Goal: Information Seeking & Learning: Compare options

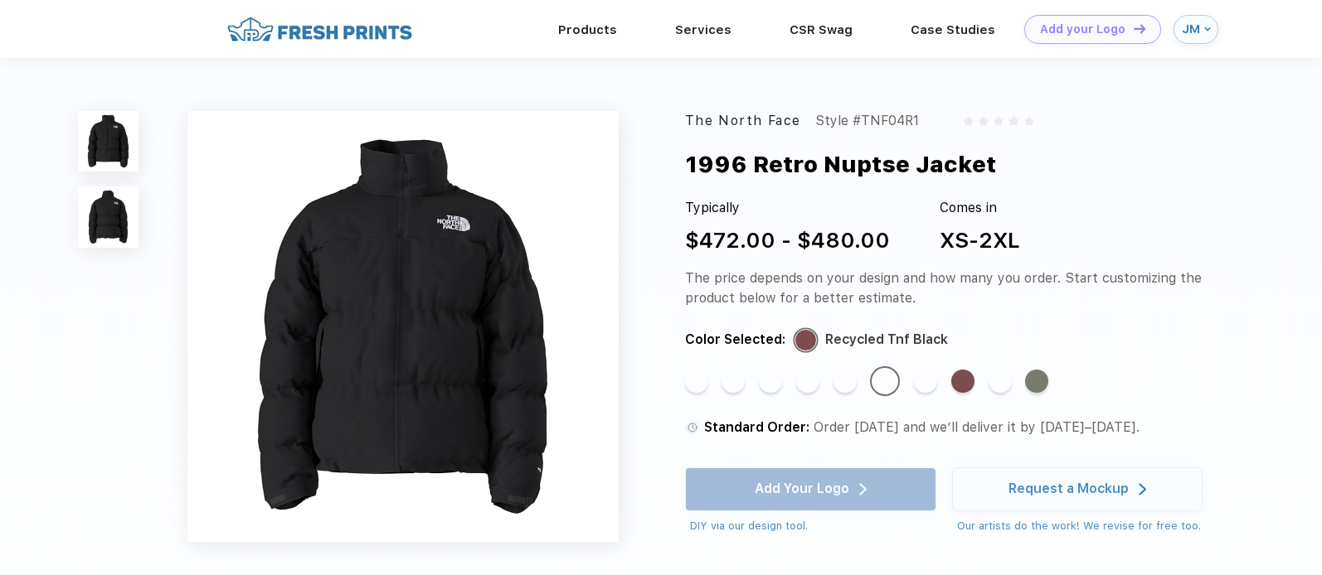
click at [1191, 26] on div "JM" at bounding box center [1191, 29] width 18 height 14
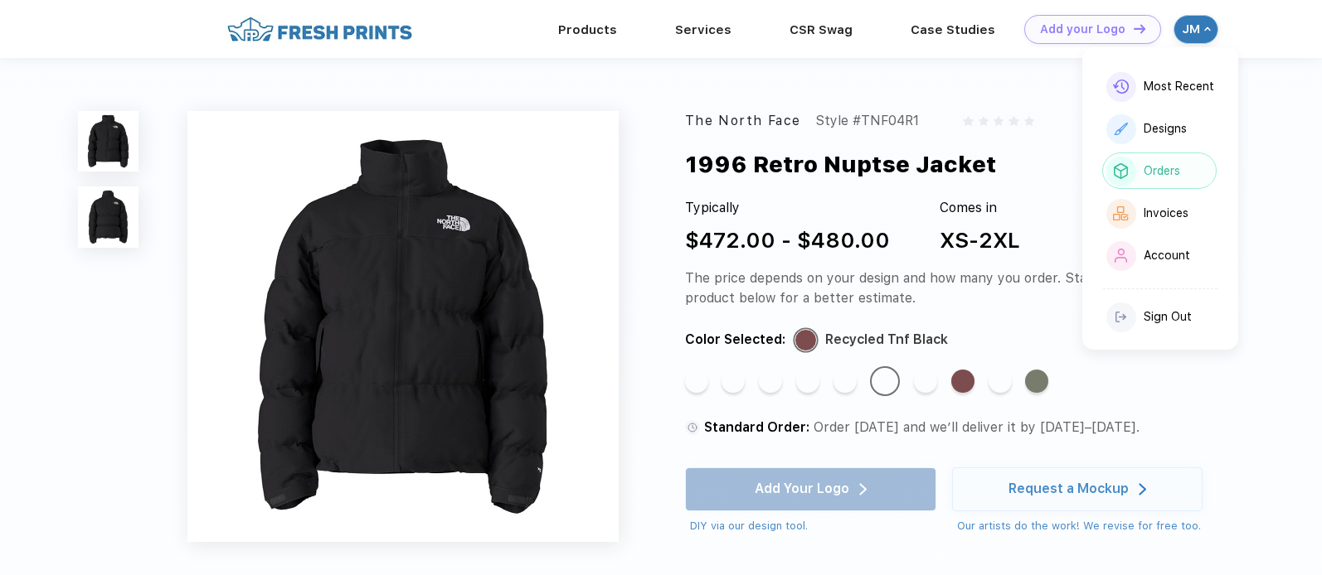
click at [1157, 170] on div "Orders" at bounding box center [1161, 171] width 36 height 14
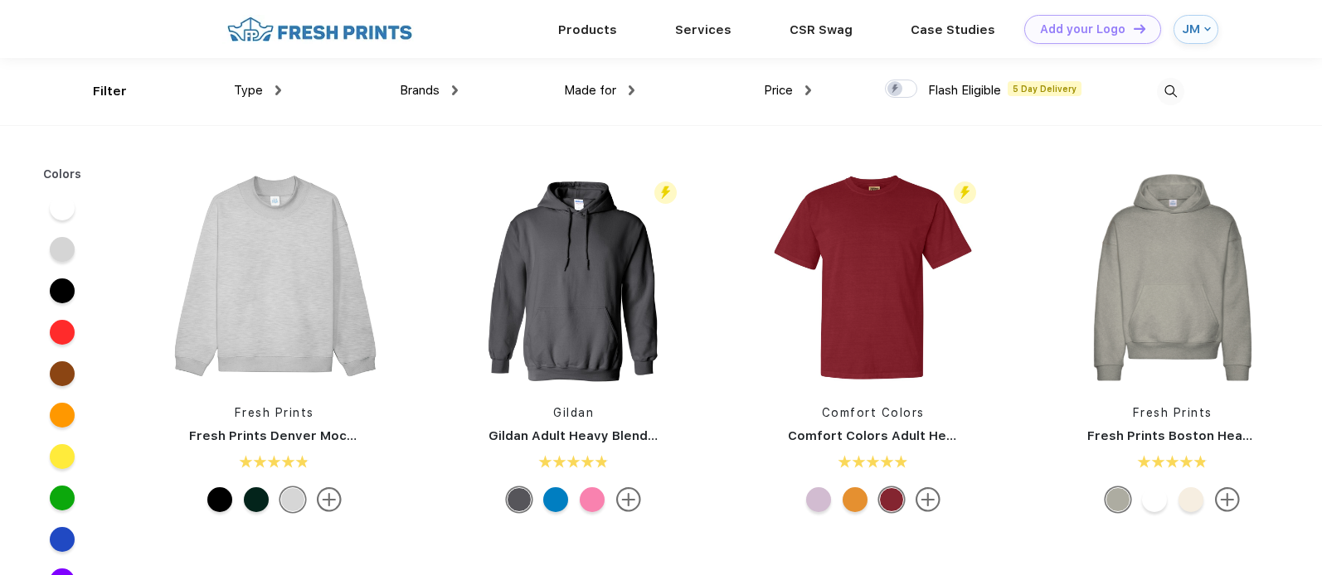
scroll to position [1, 0]
click at [55, 293] on div at bounding box center [62, 291] width 25 height 25
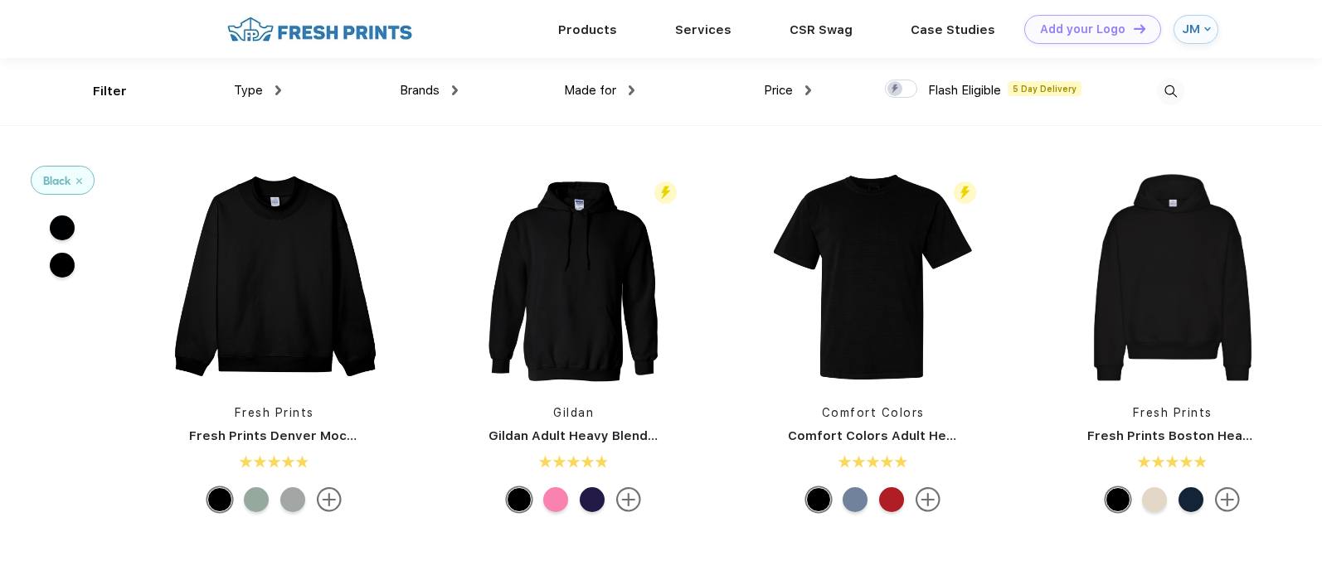
click at [256, 88] on span "Type" at bounding box center [248, 90] width 29 height 15
click at [274, 89] on div "Type" at bounding box center [257, 90] width 47 height 19
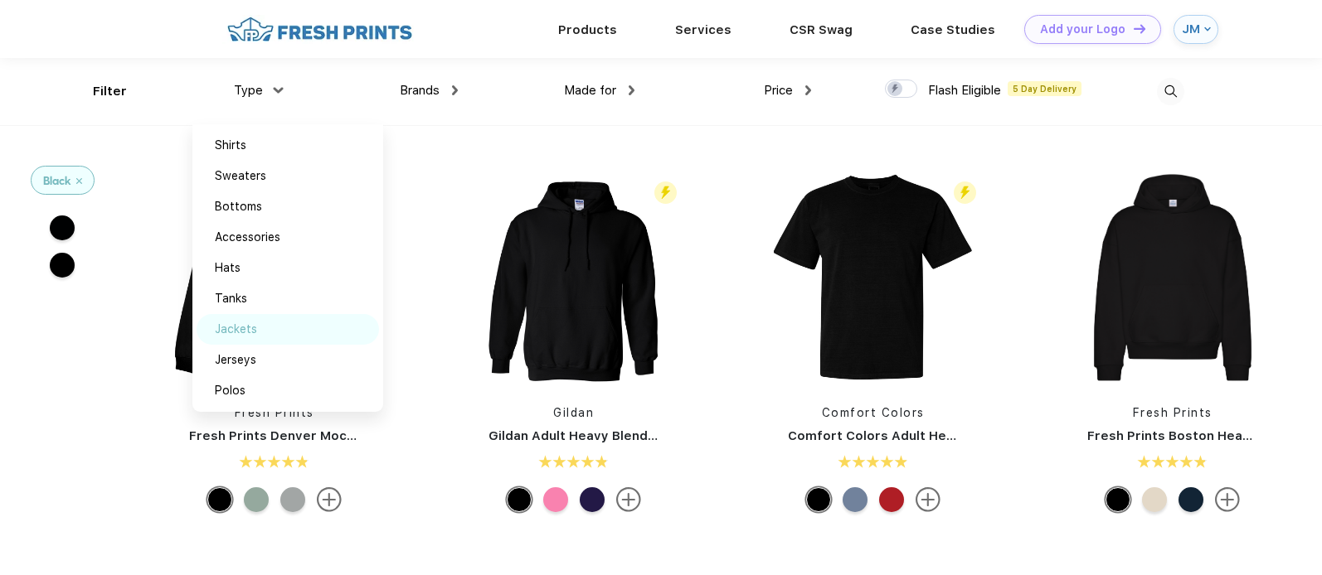
click at [248, 328] on div "Jackets" at bounding box center [236, 329] width 42 height 17
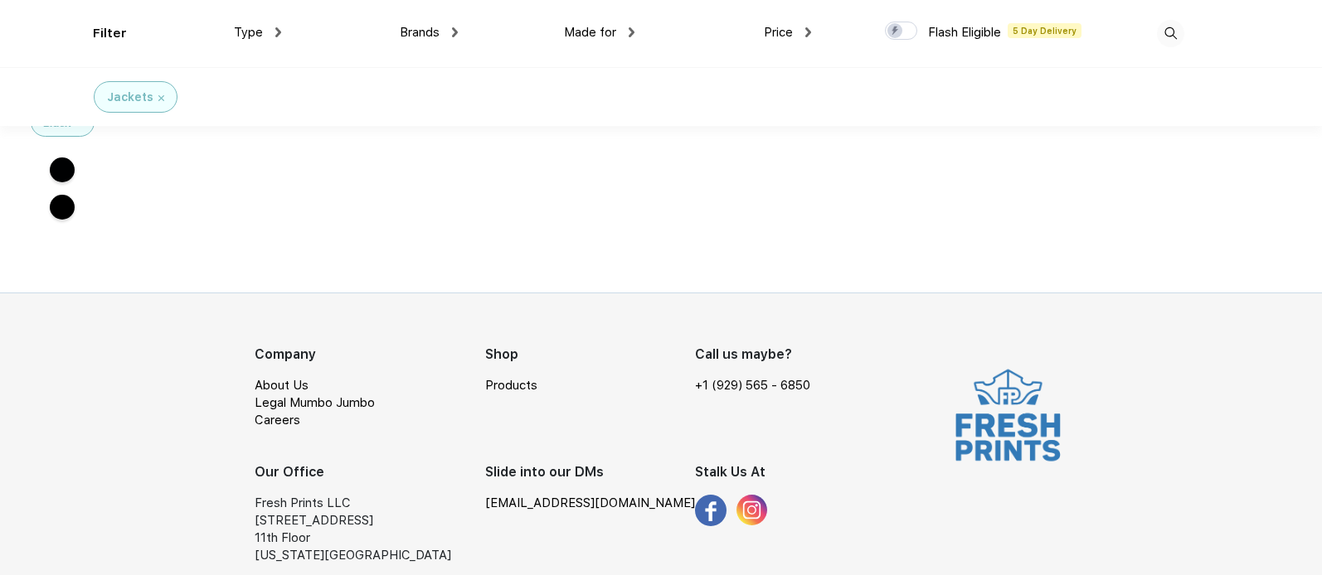
scroll to position [787, 0]
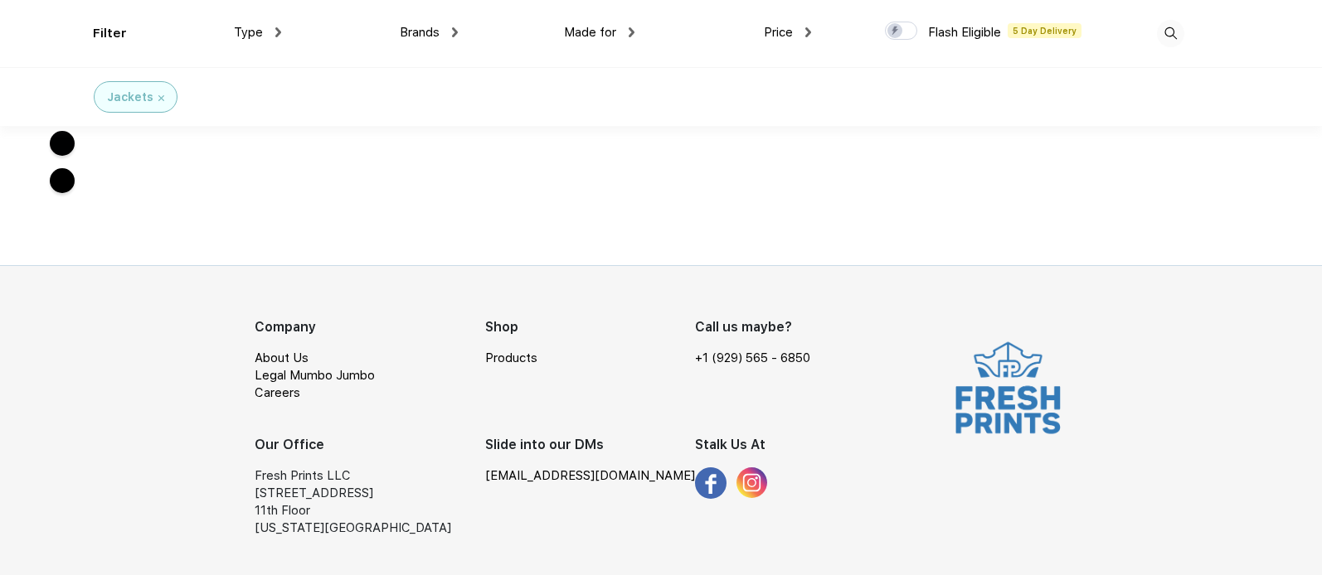
click at [161, 99] on img at bounding box center [161, 98] width 6 height 6
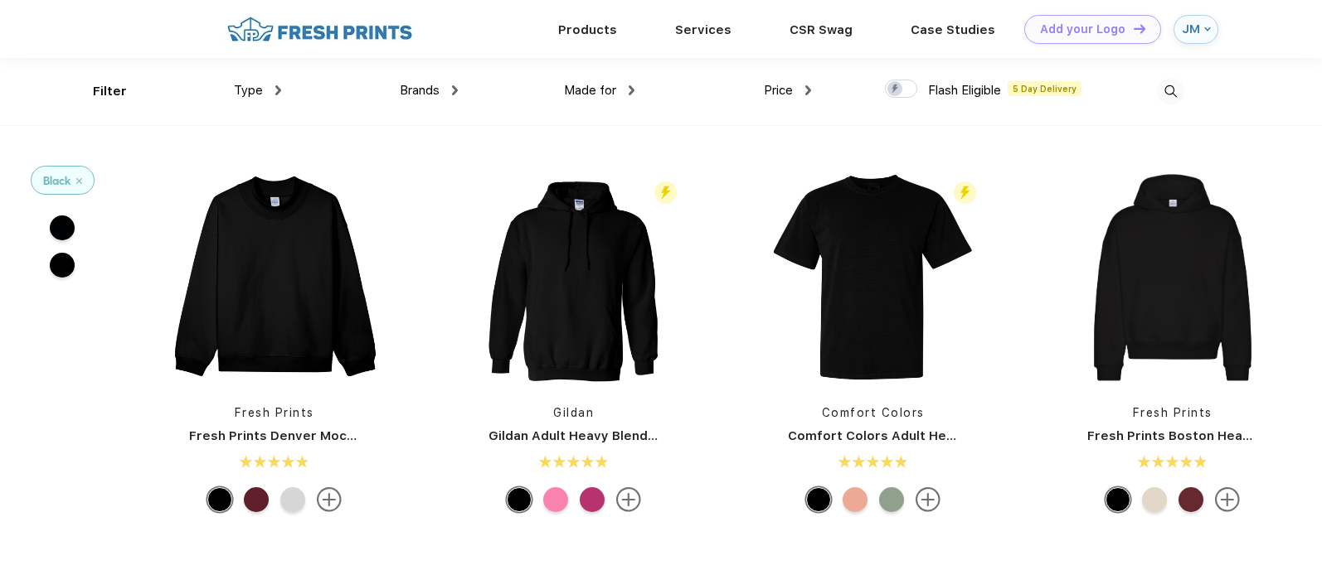
click at [588, 87] on span "Made for" at bounding box center [590, 90] width 52 height 15
click at [609, 90] on span "Made for" at bounding box center [590, 90] width 52 height 15
click at [594, 82] on div "Made for" at bounding box center [599, 90] width 70 height 19
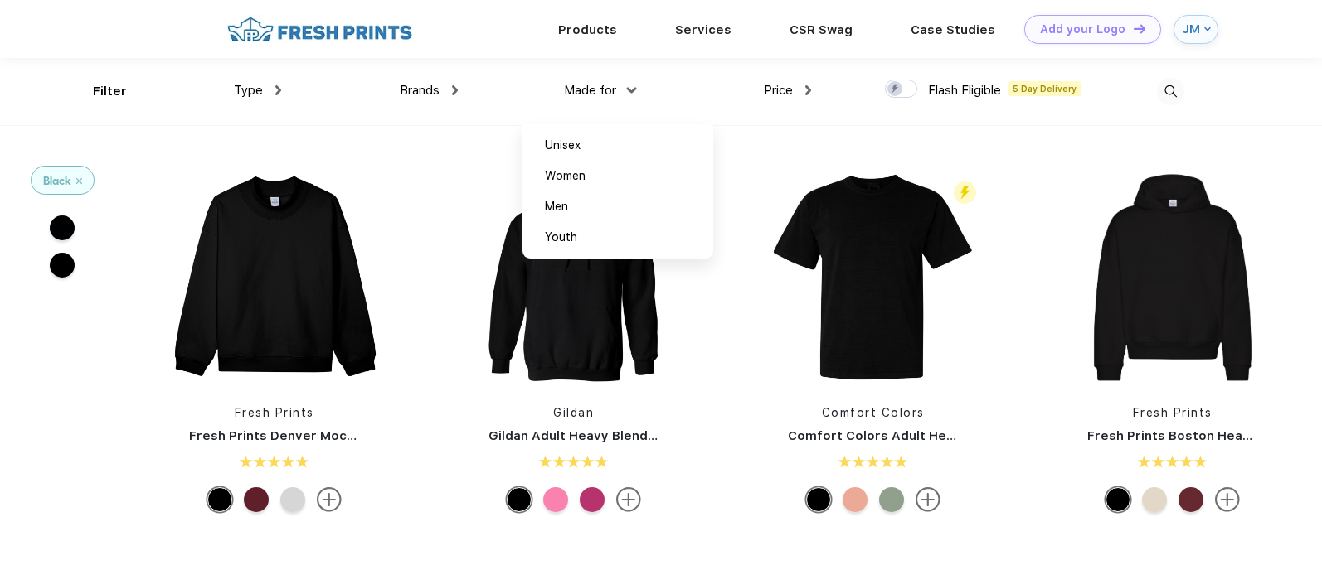
click at [430, 92] on span "Brands" at bounding box center [420, 90] width 40 height 15
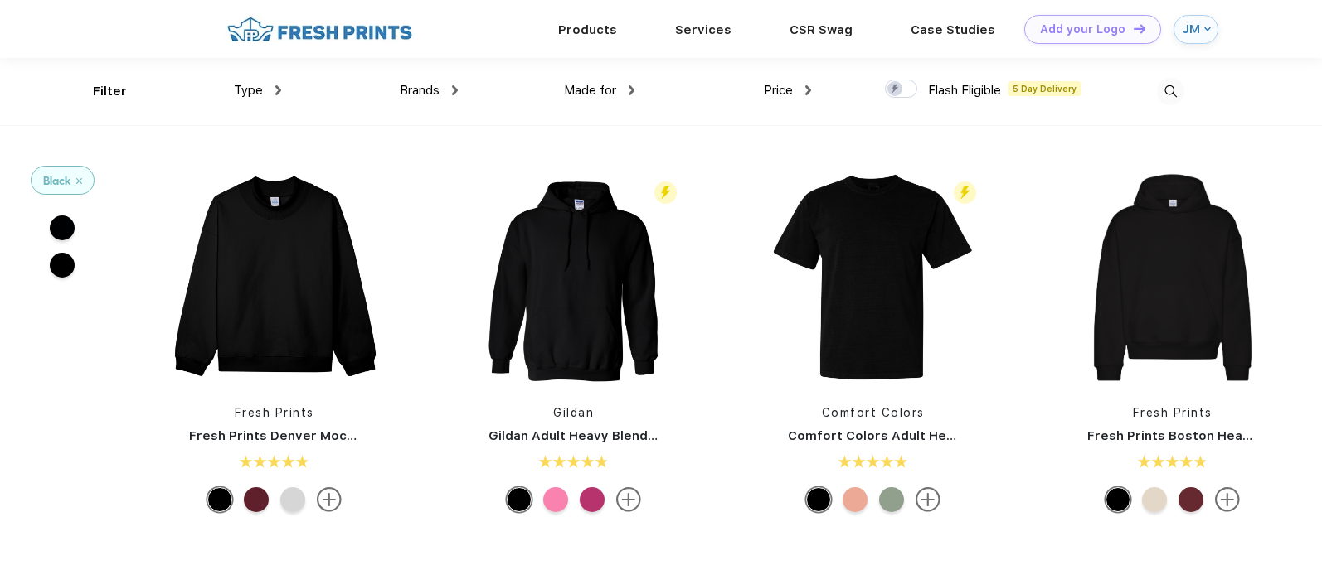
click at [430, 92] on span "Brands" at bounding box center [420, 90] width 40 height 15
click at [448, 90] on div "Brands" at bounding box center [429, 90] width 58 height 19
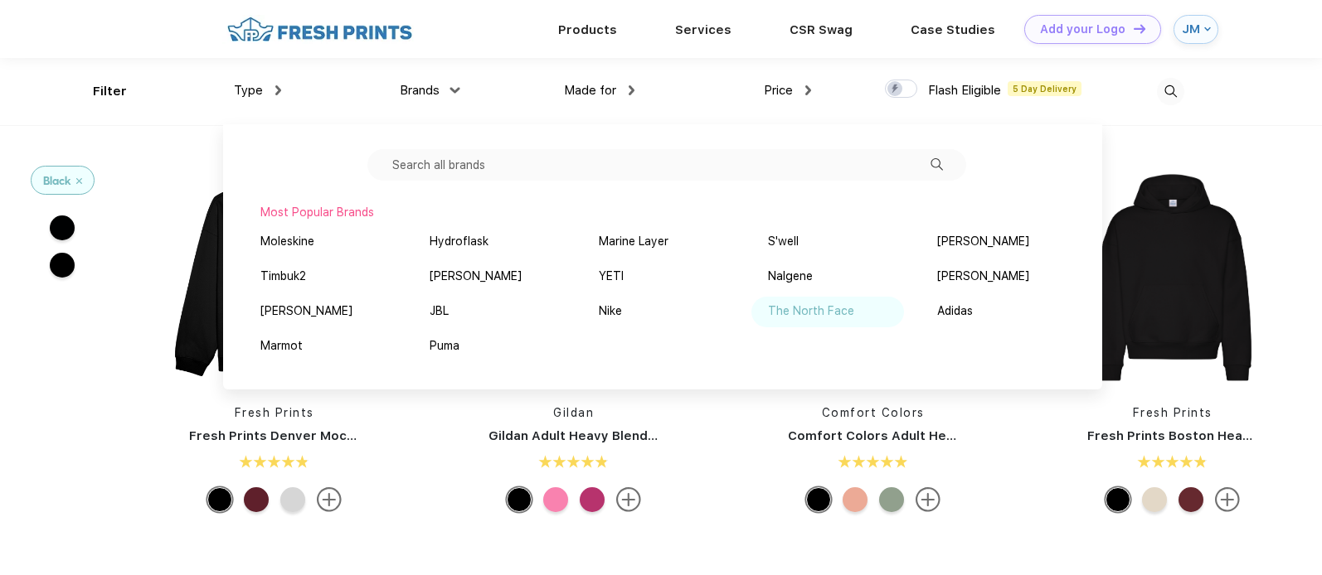
click at [808, 313] on div "The North Face" at bounding box center [811, 311] width 86 height 17
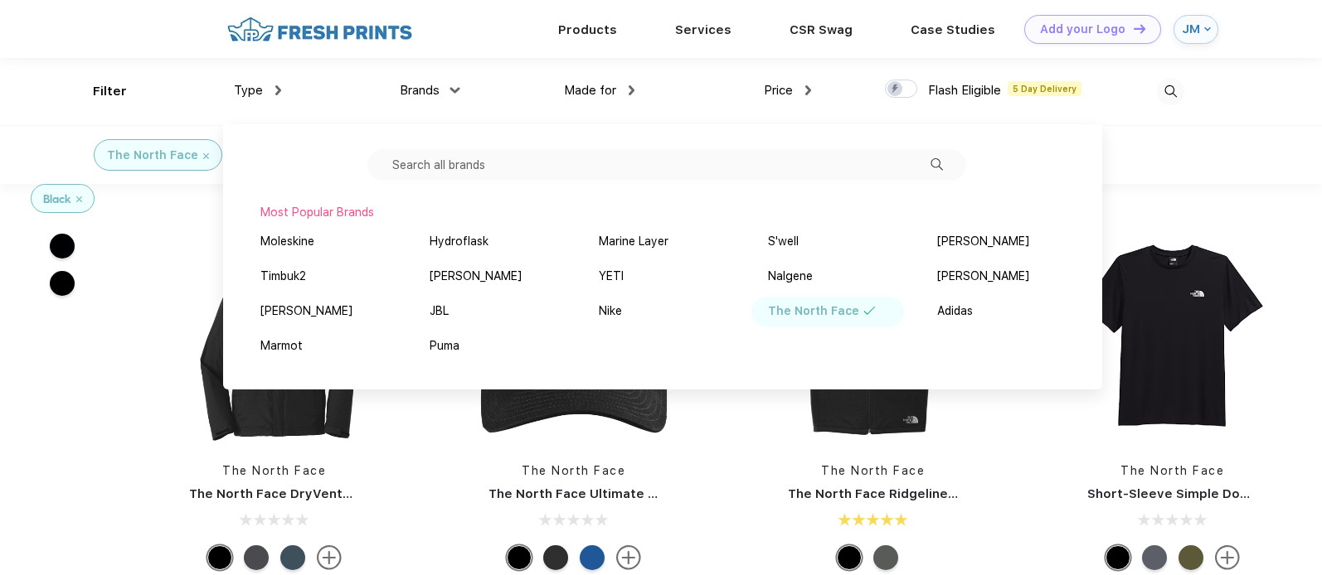
click at [130, 381] on div "The North Face The North Face DryVent™ Rain Jacket" at bounding box center [273, 402] width 299 height 352
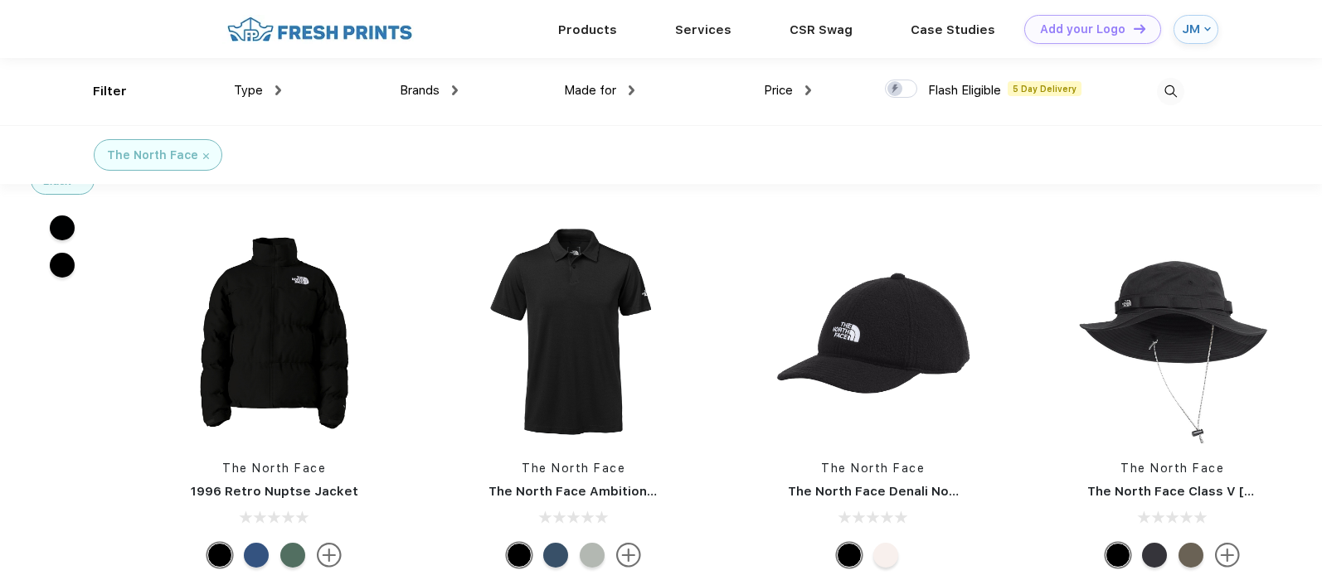
scroll to position [234, 0]
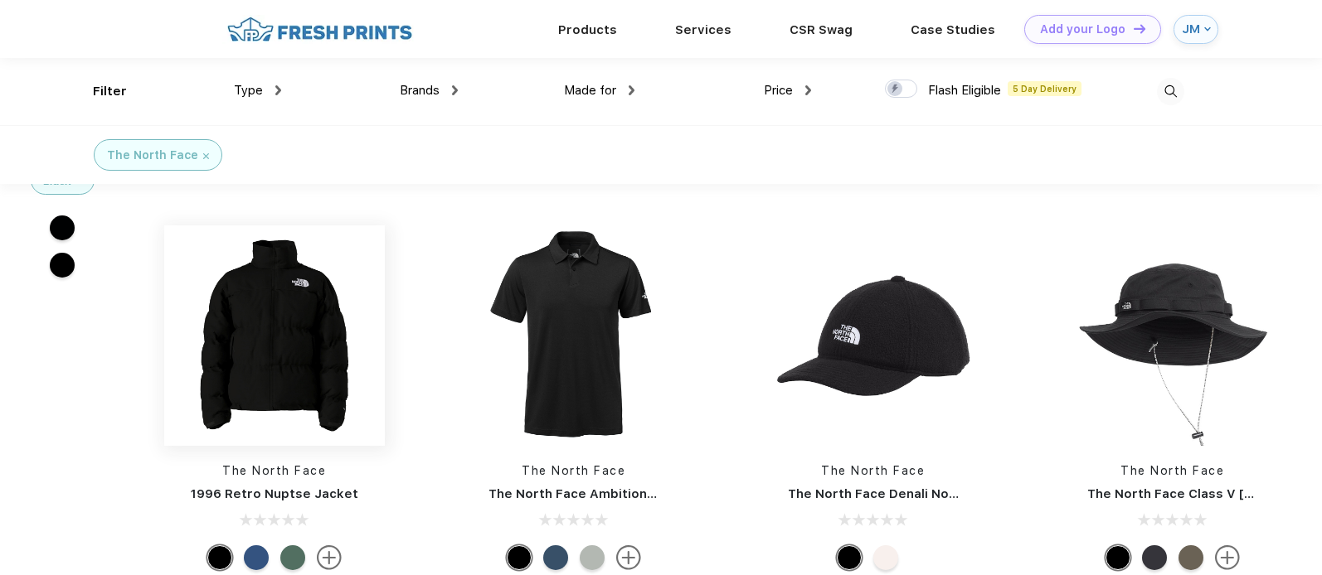
click at [284, 368] on img at bounding box center [274, 336] width 221 height 221
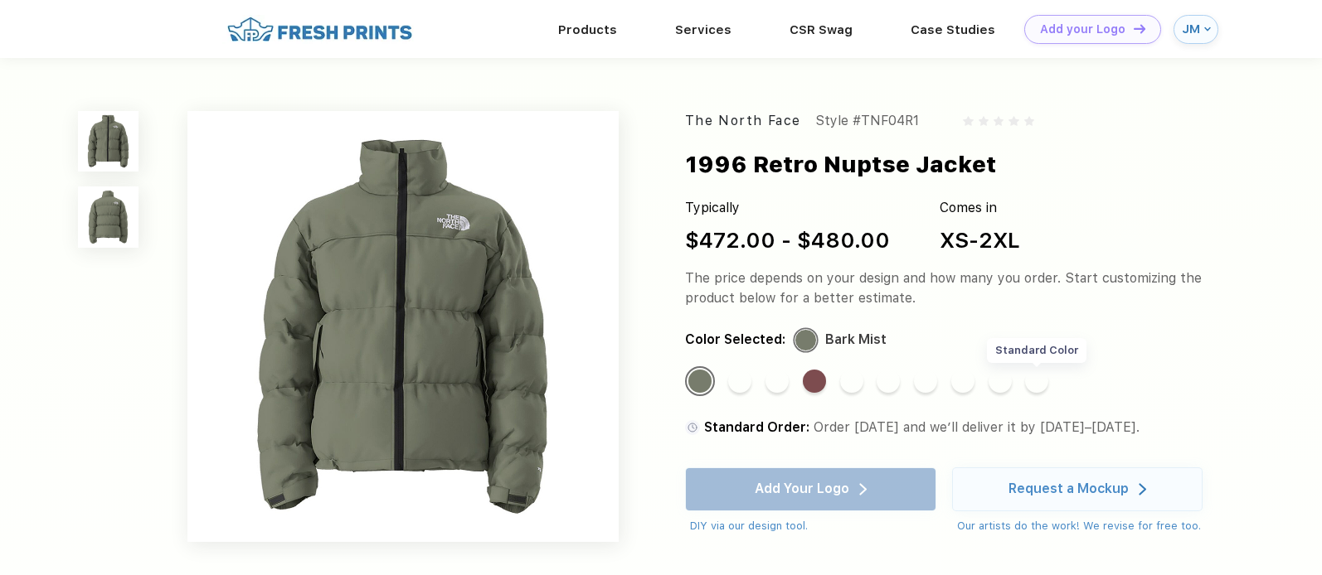
click at [1036, 383] on div "Standard Color" at bounding box center [1036, 381] width 23 height 23
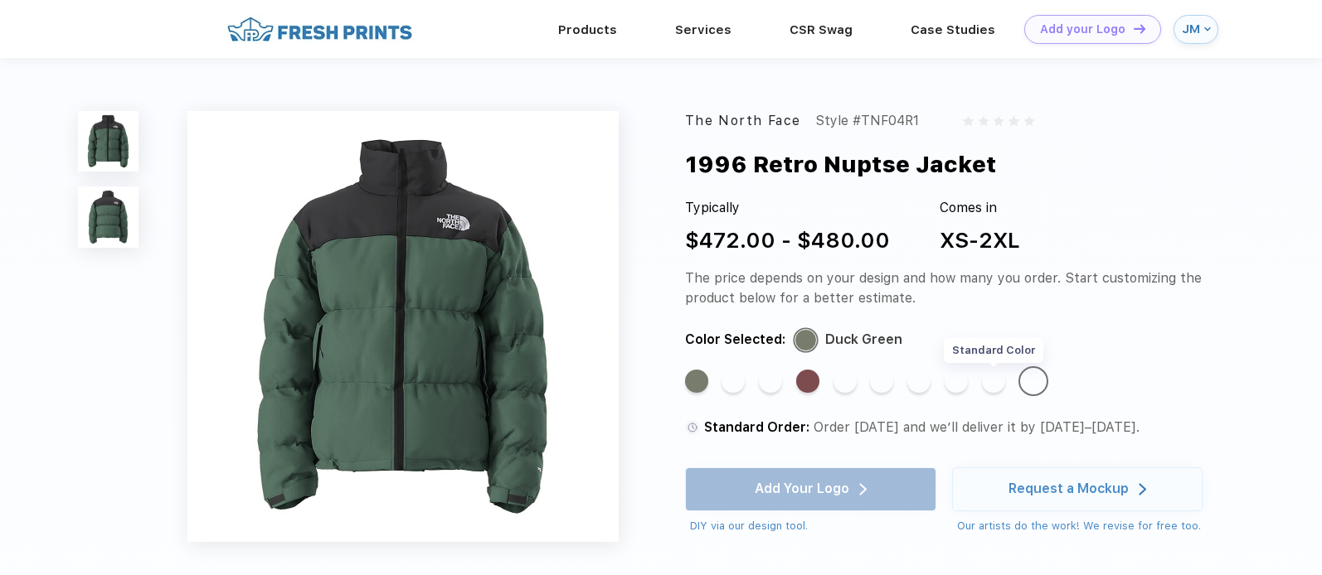
click at [993, 381] on div "Standard Color" at bounding box center [993, 381] width 23 height 23
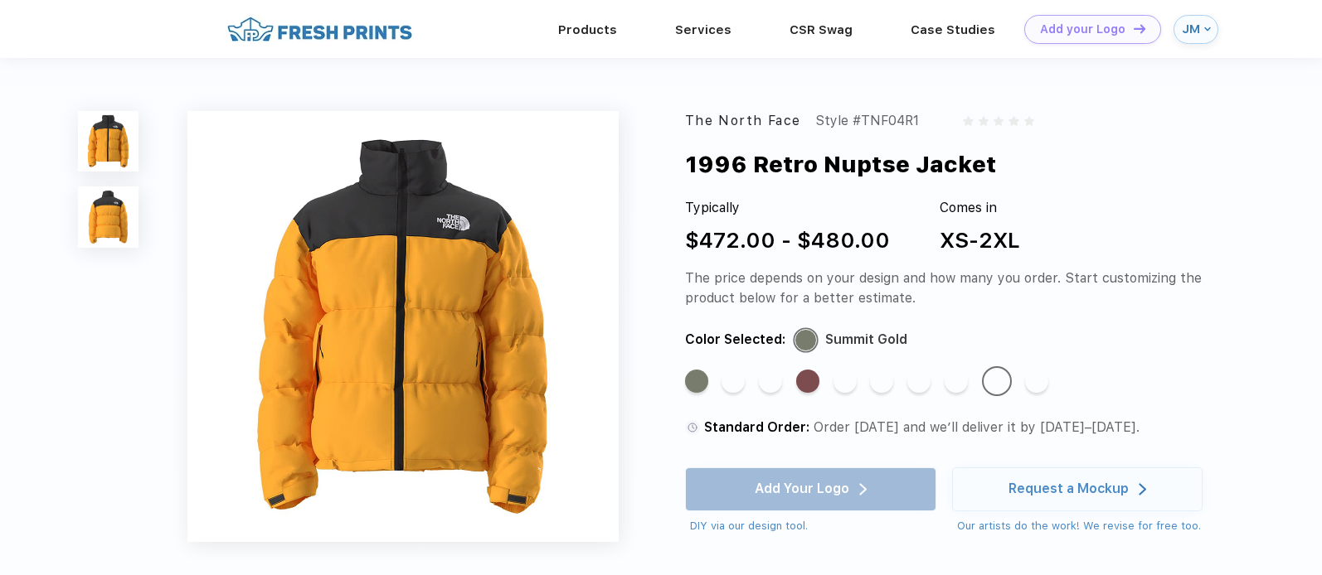
click at [941, 378] on div "Standard Color Standard Color Standard Color Standard Color Standard Color Stan…" at bounding box center [941, 388] width 512 height 44
click at [949, 380] on div "Standard Color" at bounding box center [955, 381] width 23 height 23
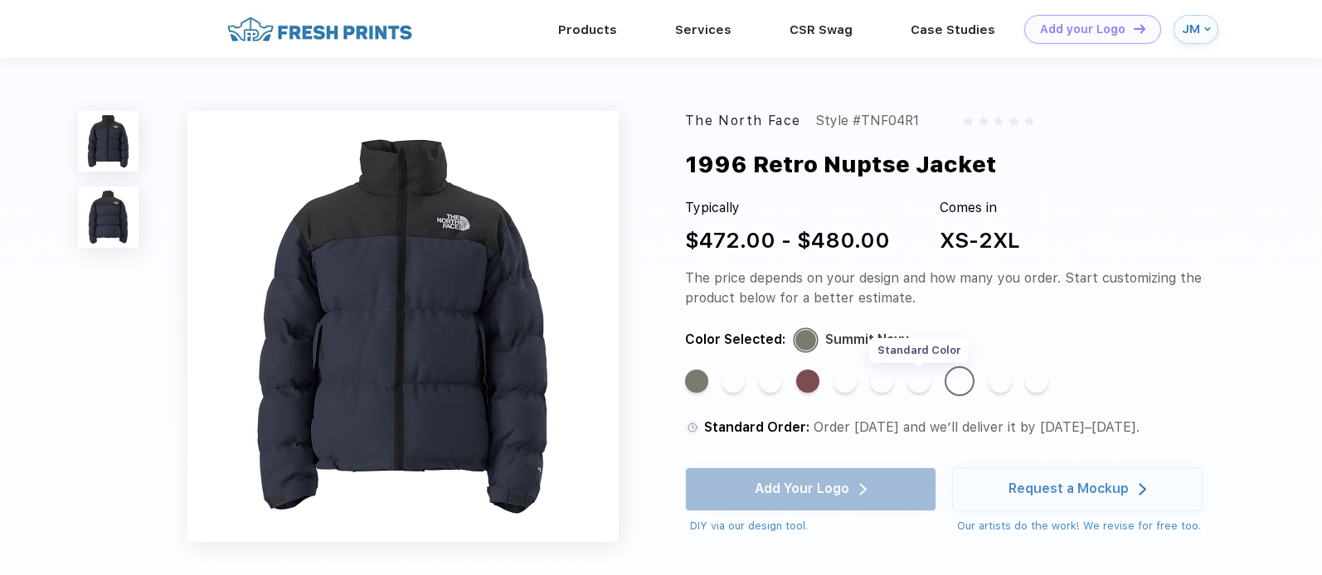
click at [915, 381] on div "Standard Color" at bounding box center [918, 381] width 23 height 23
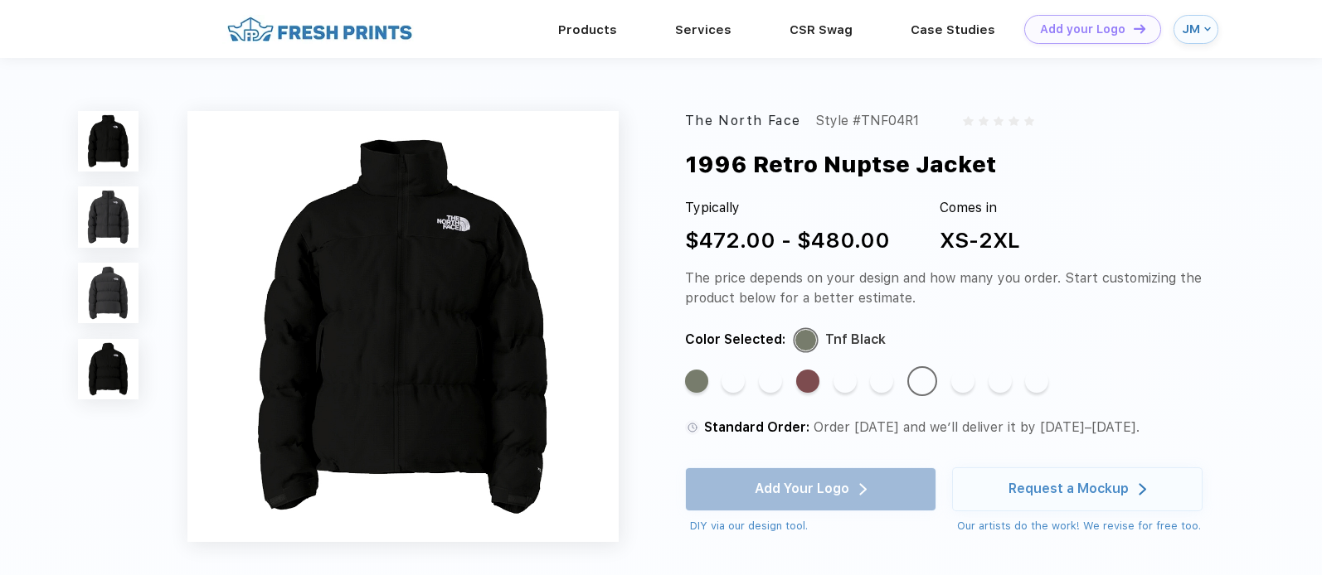
scroll to position [234, 0]
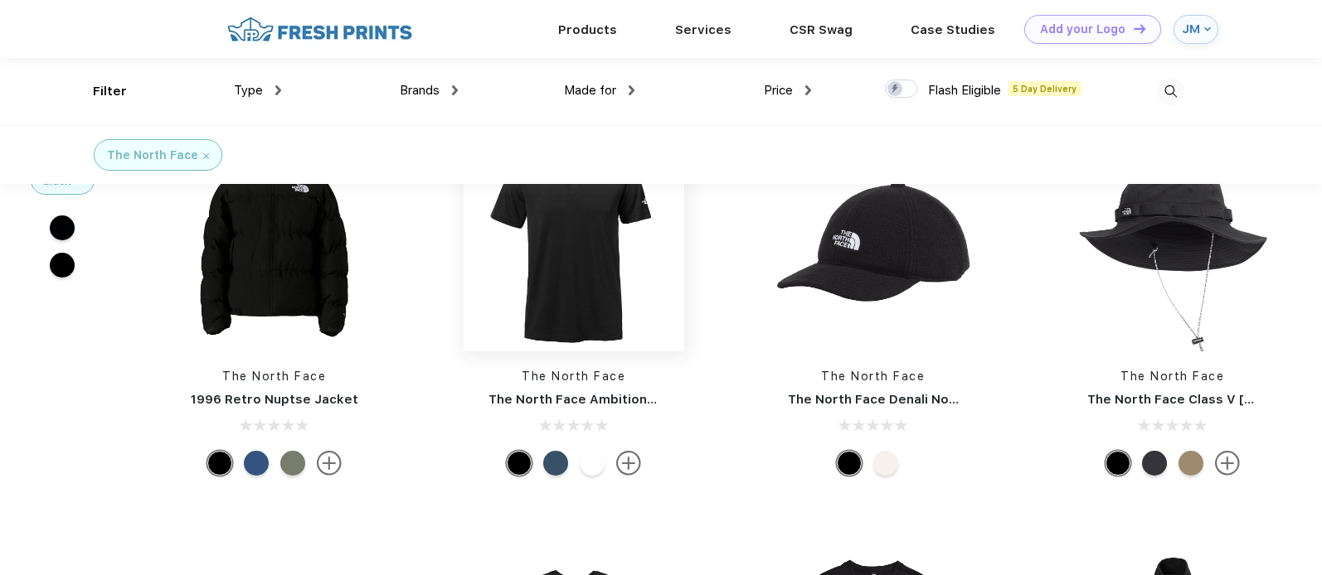
scroll to position [325, 0]
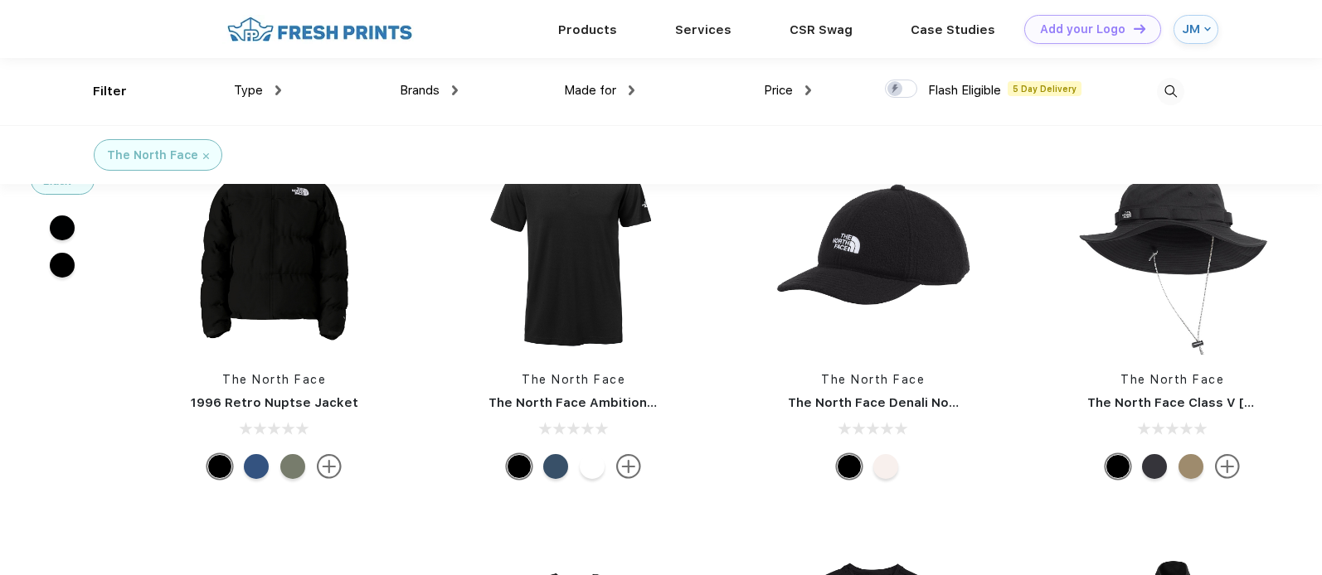
drag, startPoint x: 379, startPoint y: 401, endPoint x: 223, endPoint y: 377, distance: 157.7
click at [223, 377] on div "The North Face 1996 Retro Nuptse Jacket" at bounding box center [274, 310] width 245 height 352
copy div "The North Face 1996 Retro Nuptse Jacket"
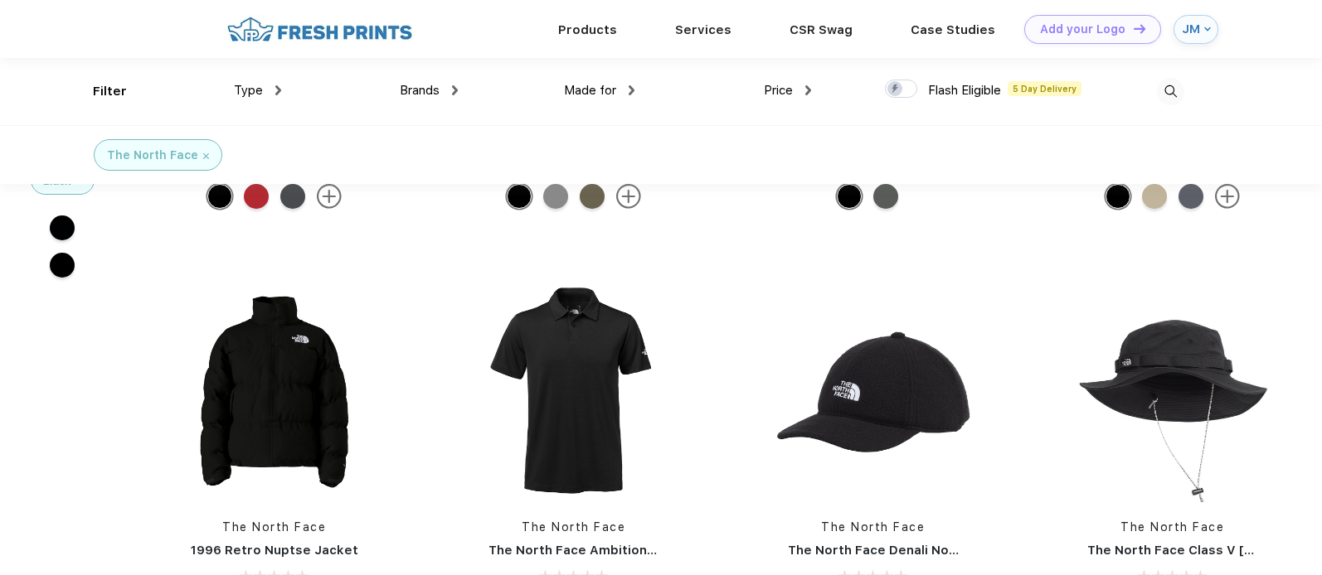
scroll to position [0, 0]
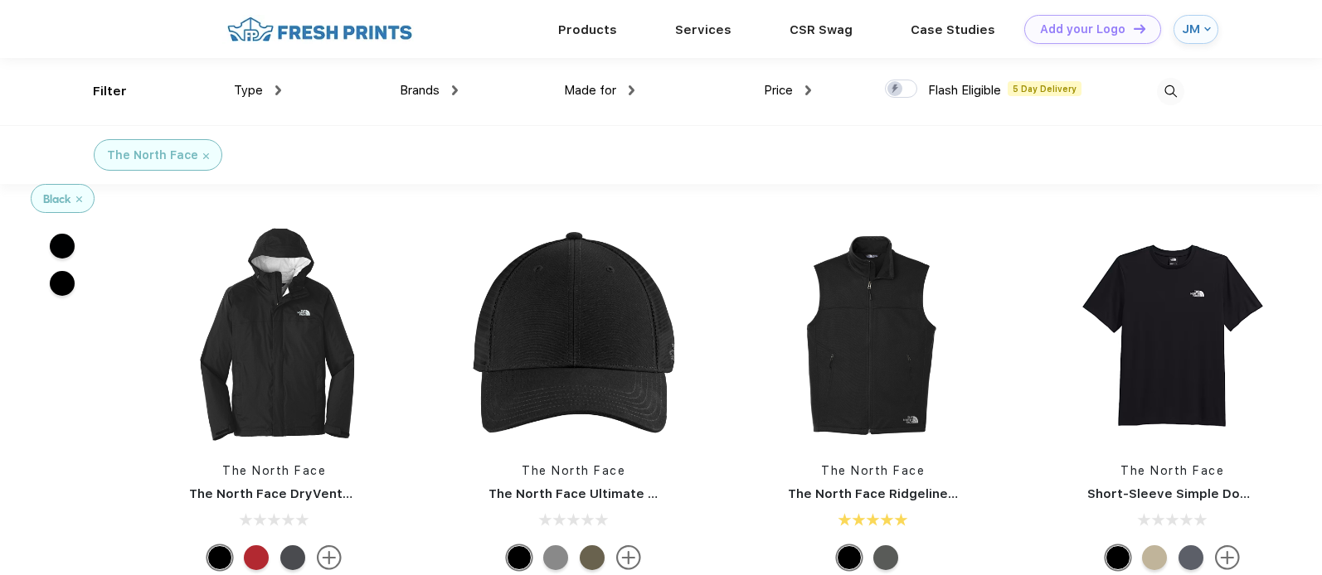
click at [203, 155] on img at bounding box center [206, 156] width 6 height 6
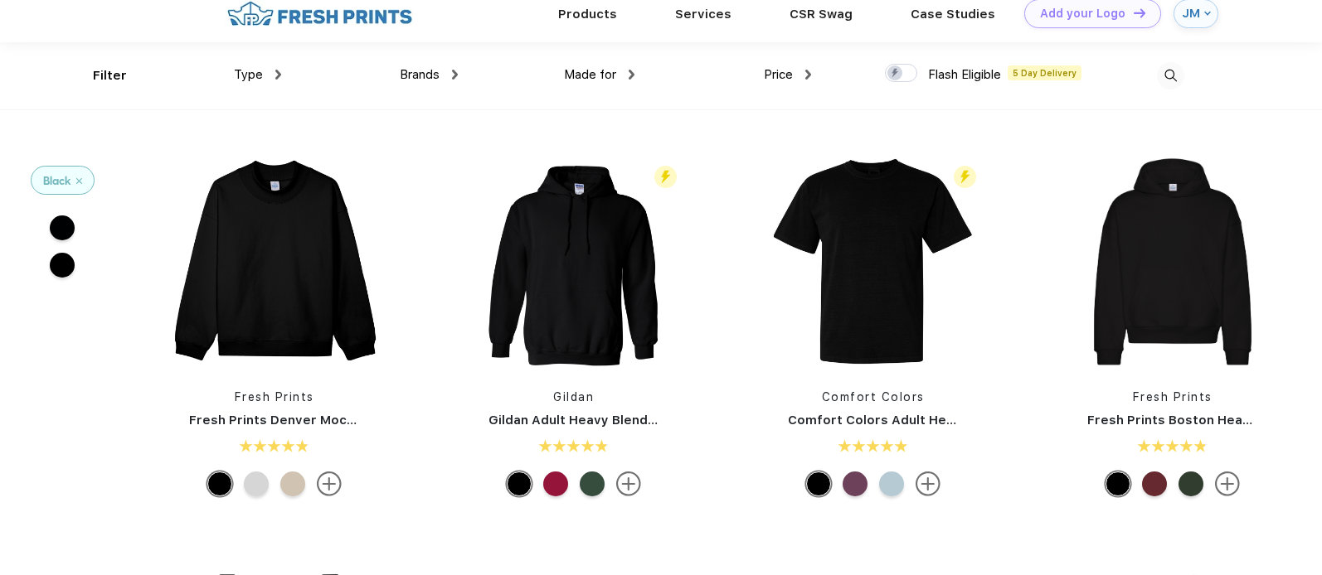
scroll to position [17, 0]
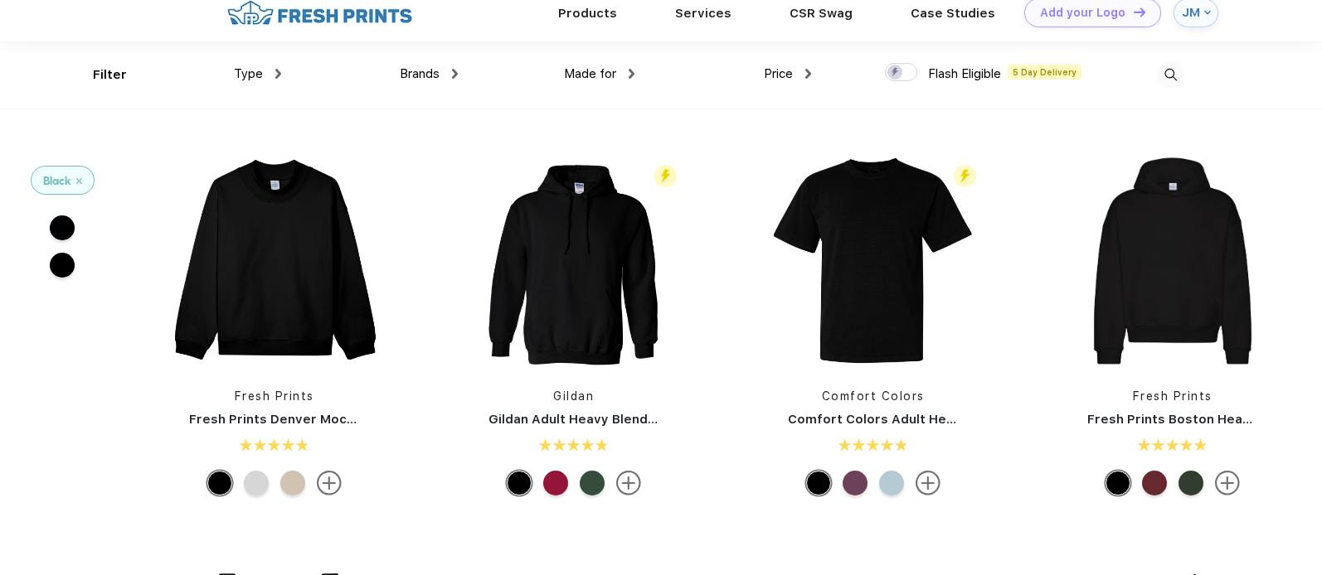
click at [262, 74] on span "Type" at bounding box center [248, 73] width 29 height 15
click at [278, 75] on img at bounding box center [278, 74] width 6 height 10
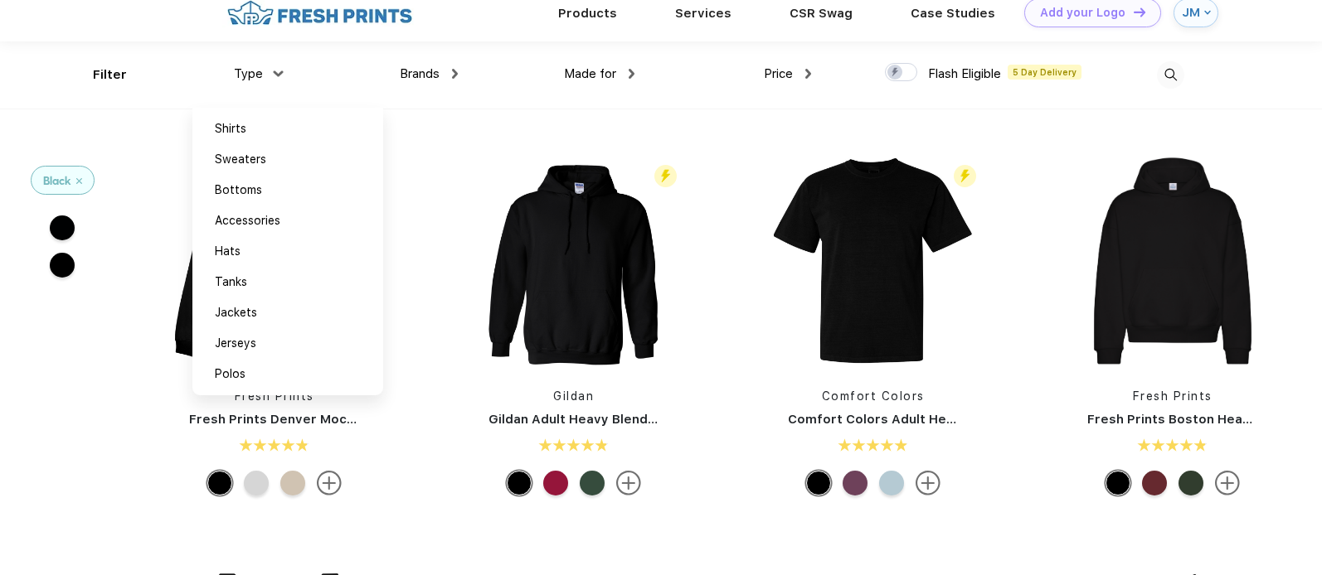
click at [454, 75] on img at bounding box center [455, 74] width 6 height 10
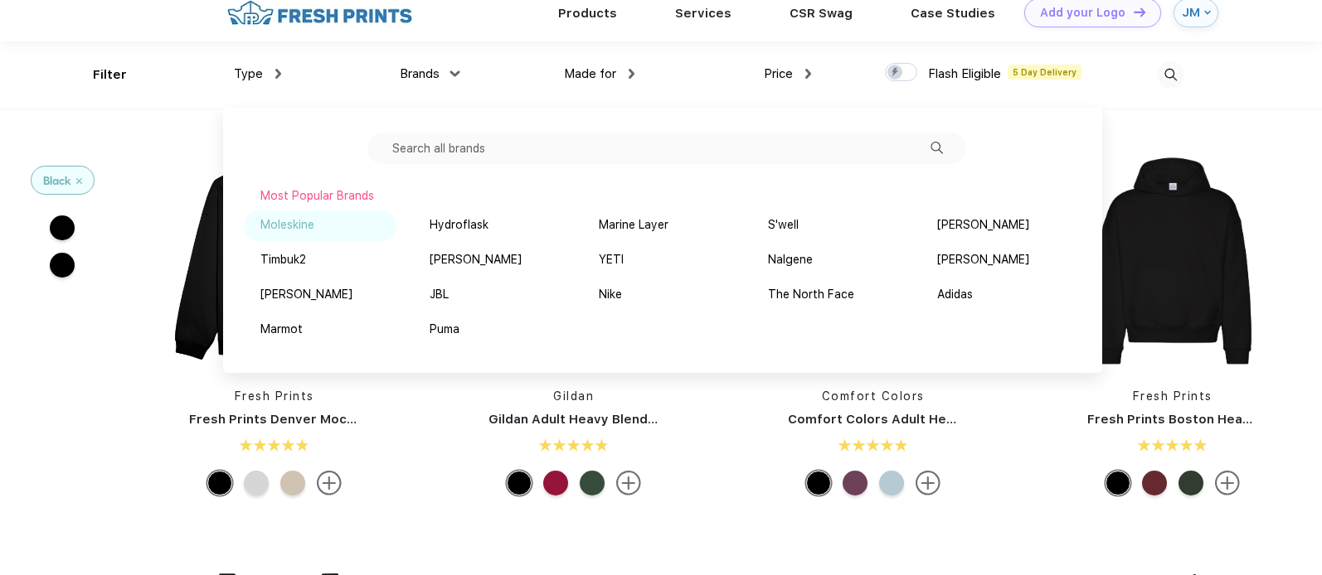
click at [299, 225] on div "Moleskine" at bounding box center [287, 224] width 54 height 17
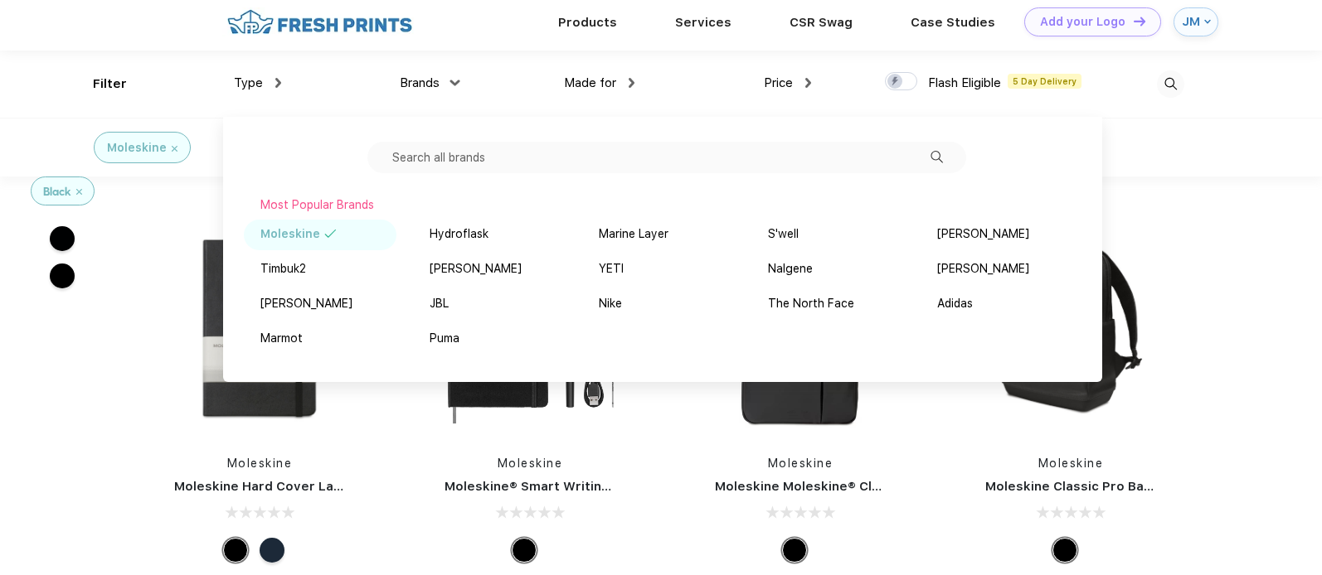
scroll to position [4, 0]
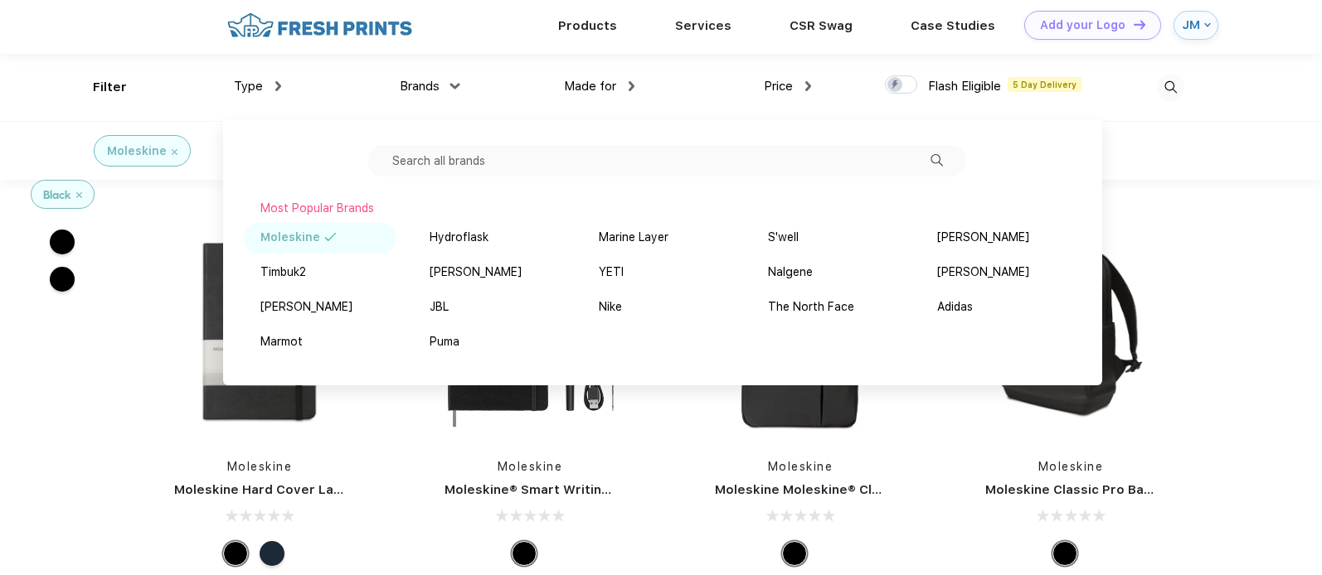
click at [112, 461] on app-color-filters "Black" at bounding box center [62, 472] width 124 height 584
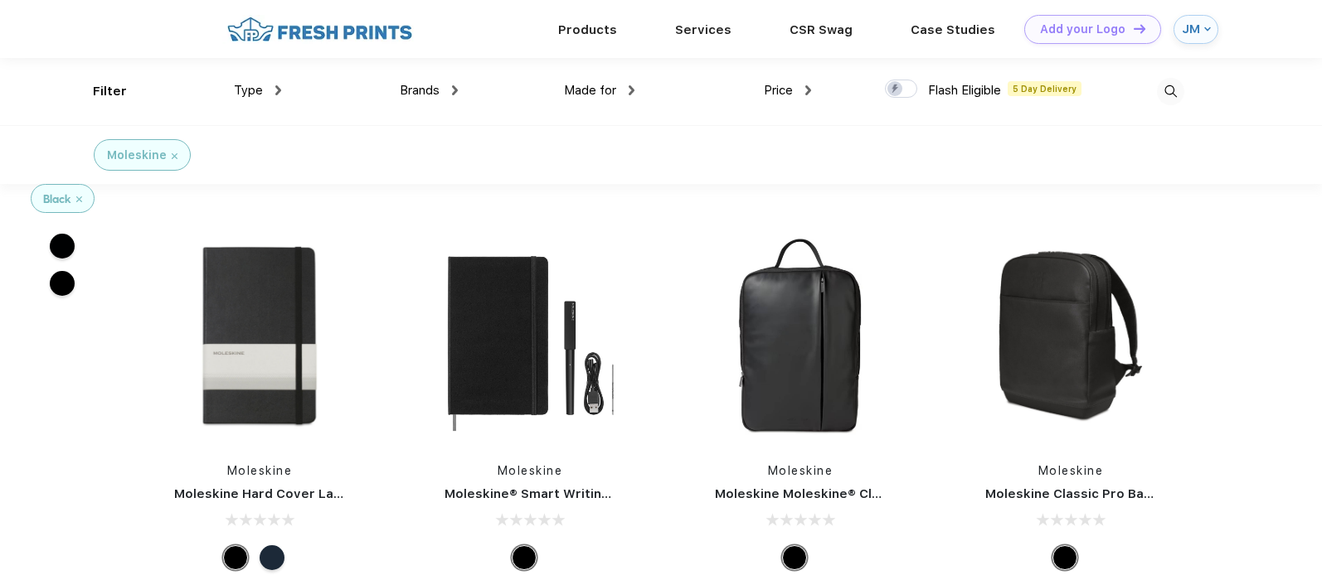
scroll to position [1, 0]
click at [170, 158] on div "Moleskine" at bounding box center [142, 154] width 70 height 17
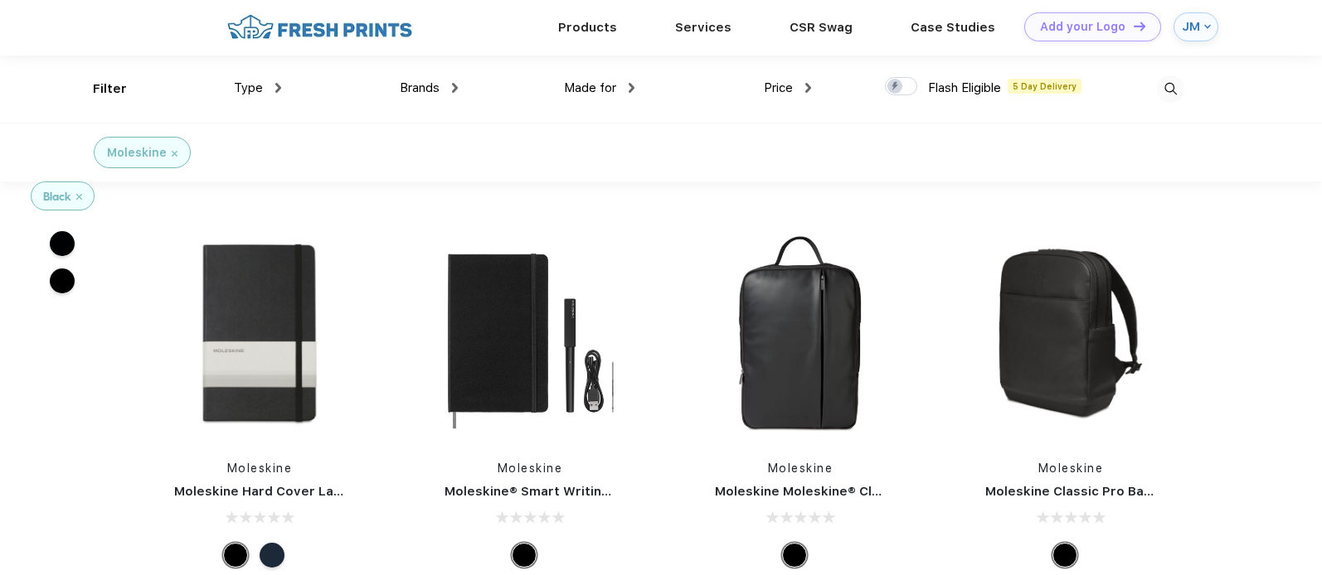
click at [173, 155] on img at bounding box center [175, 154] width 6 height 6
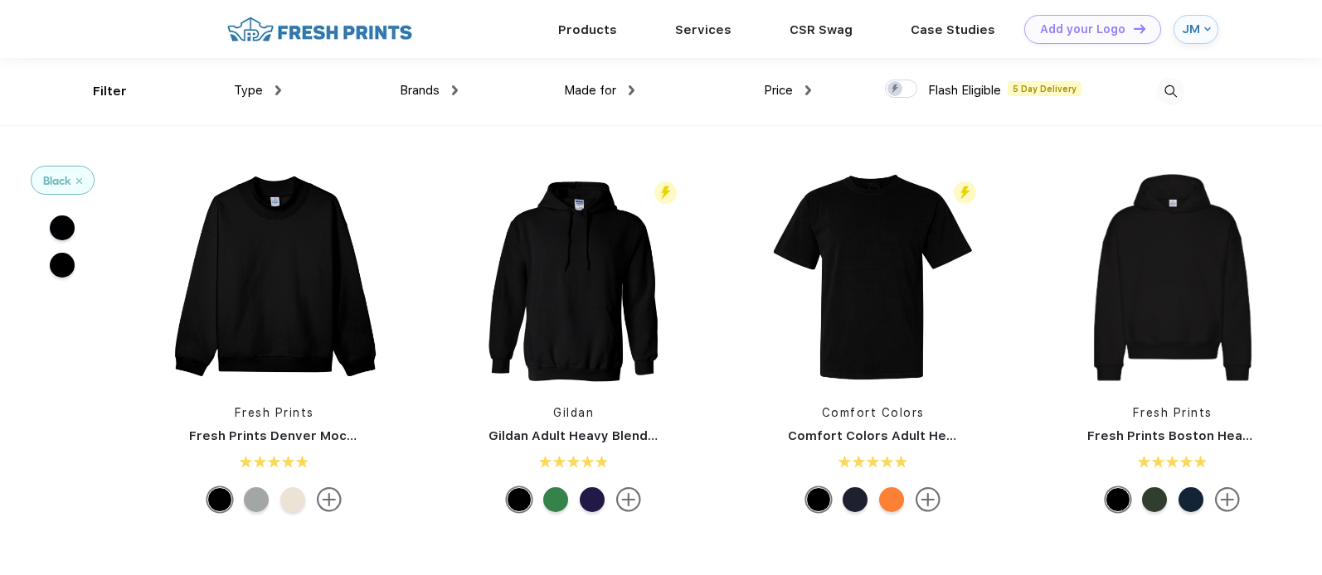
click at [417, 89] on span "Brands" at bounding box center [420, 90] width 40 height 15
click at [457, 91] on img at bounding box center [455, 90] width 6 height 10
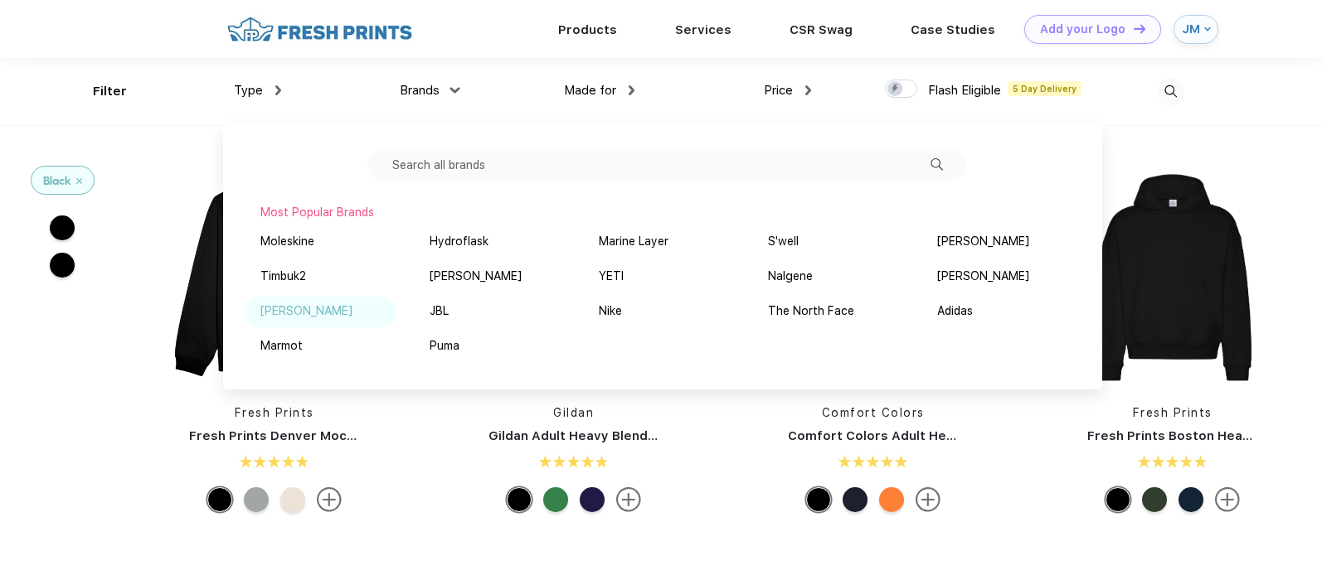
click at [285, 315] on div "[PERSON_NAME]" at bounding box center [306, 311] width 92 height 17
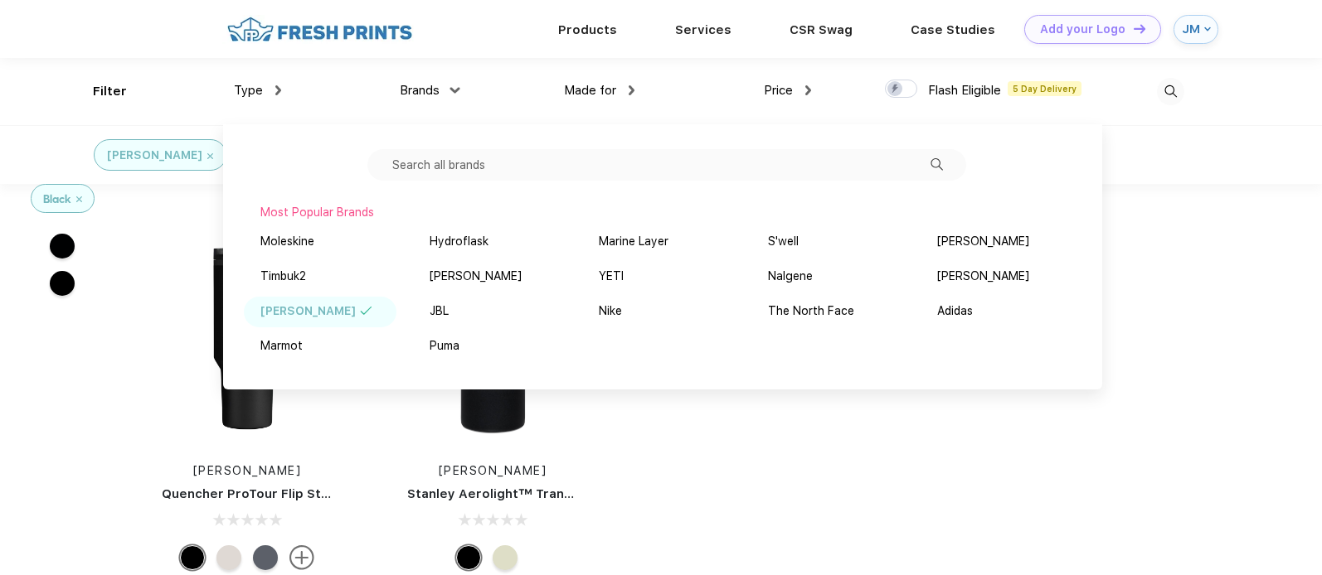
click at [113, 376] on app-color-filters "Black" at bounding box center [62, 476] width 124 height 584
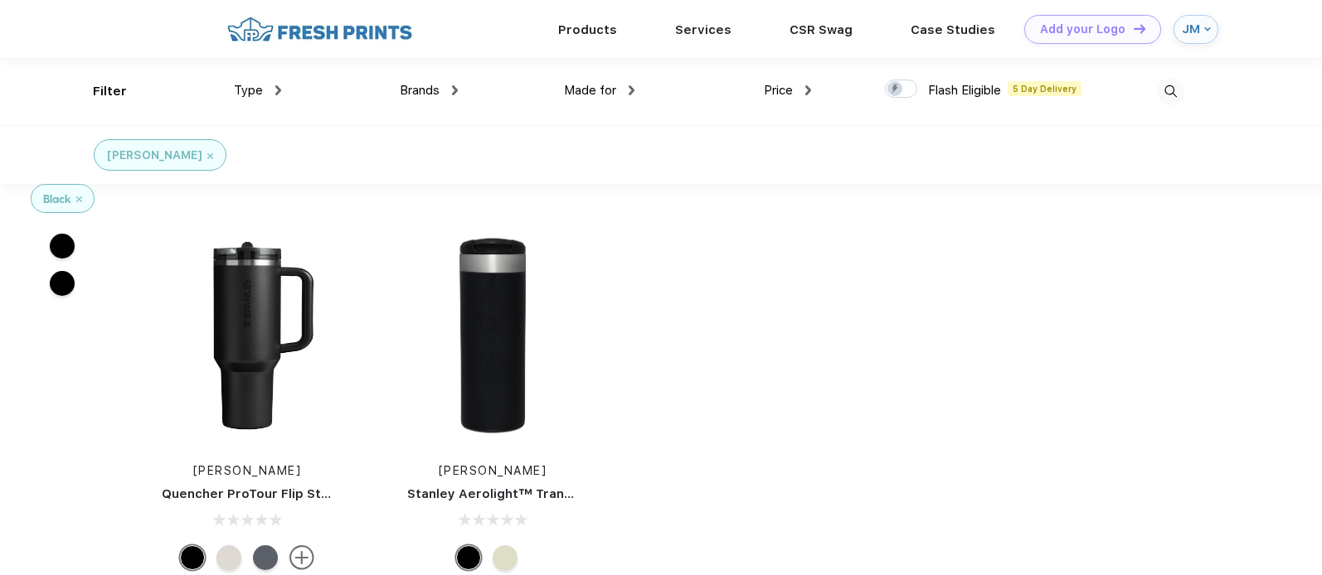
click at [276, 90] on img at bounding box center [278, 90] width 6 height 10
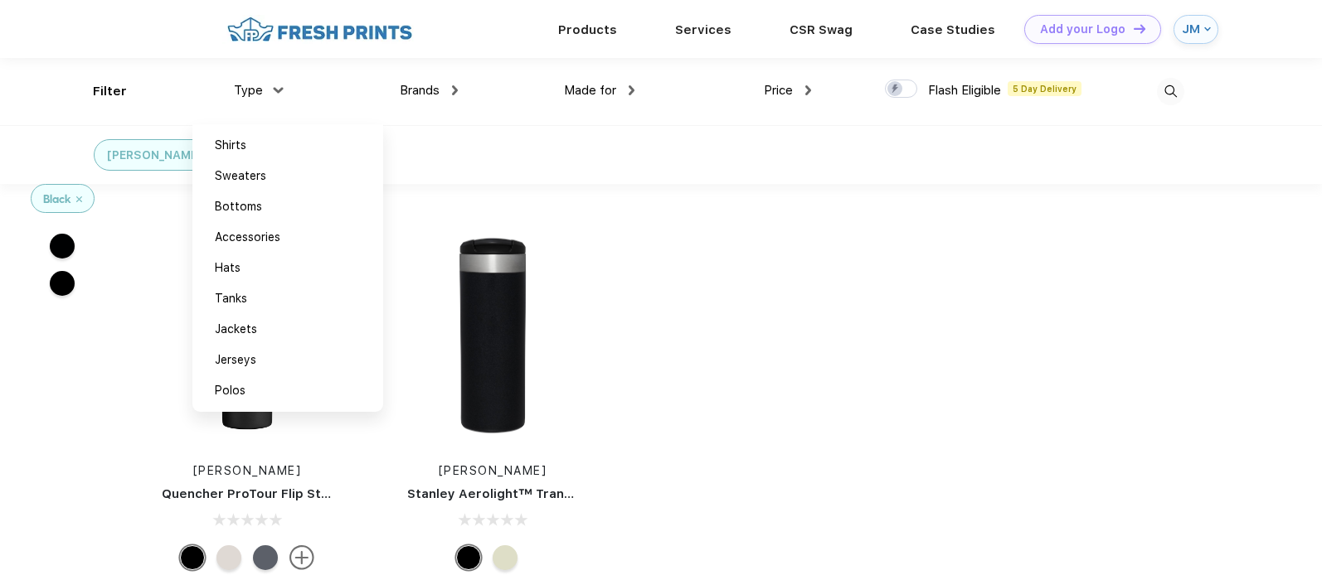
click at [425, 90] on span "Brands" at bounding box center [420, 90] width 40 height 15
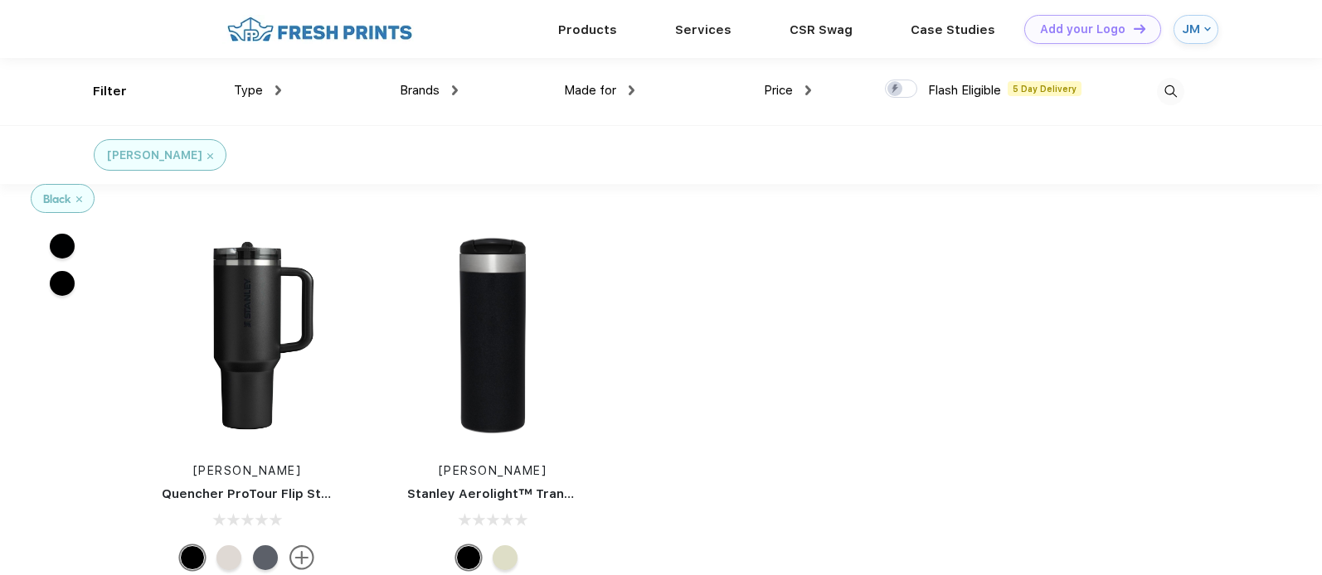
click at [443, 90] on div "Brands" at bounding box center [429, 90] width 58 height 19
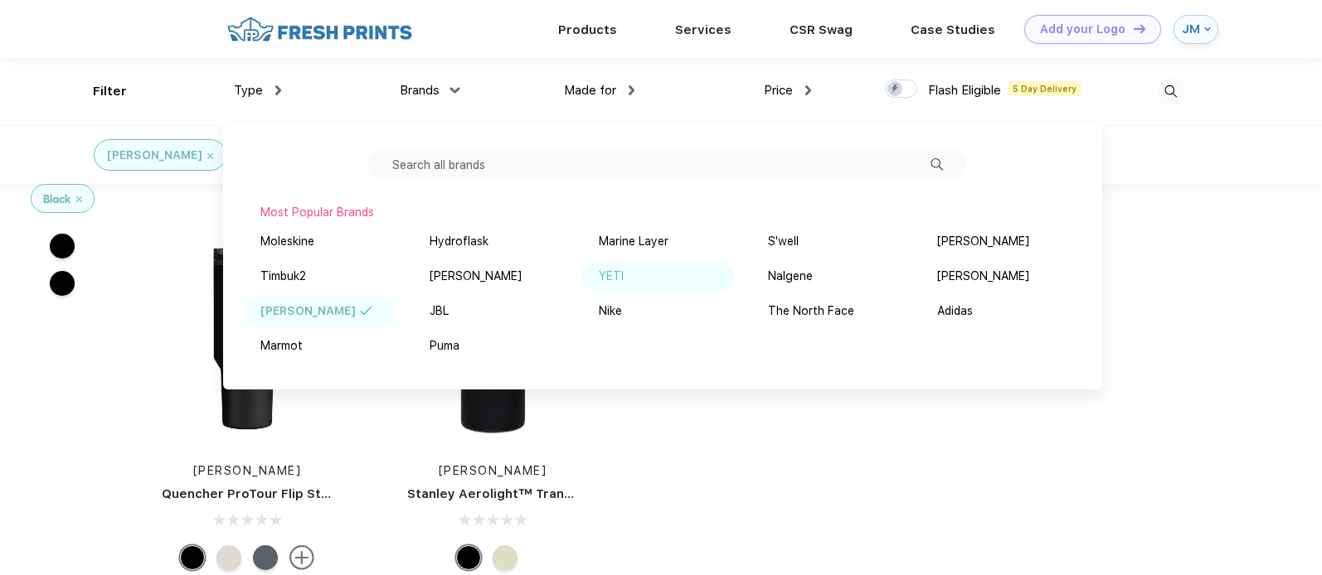
click at [611, 279] on div "YETI" at bounding box center [611, 276] width 25 height 17
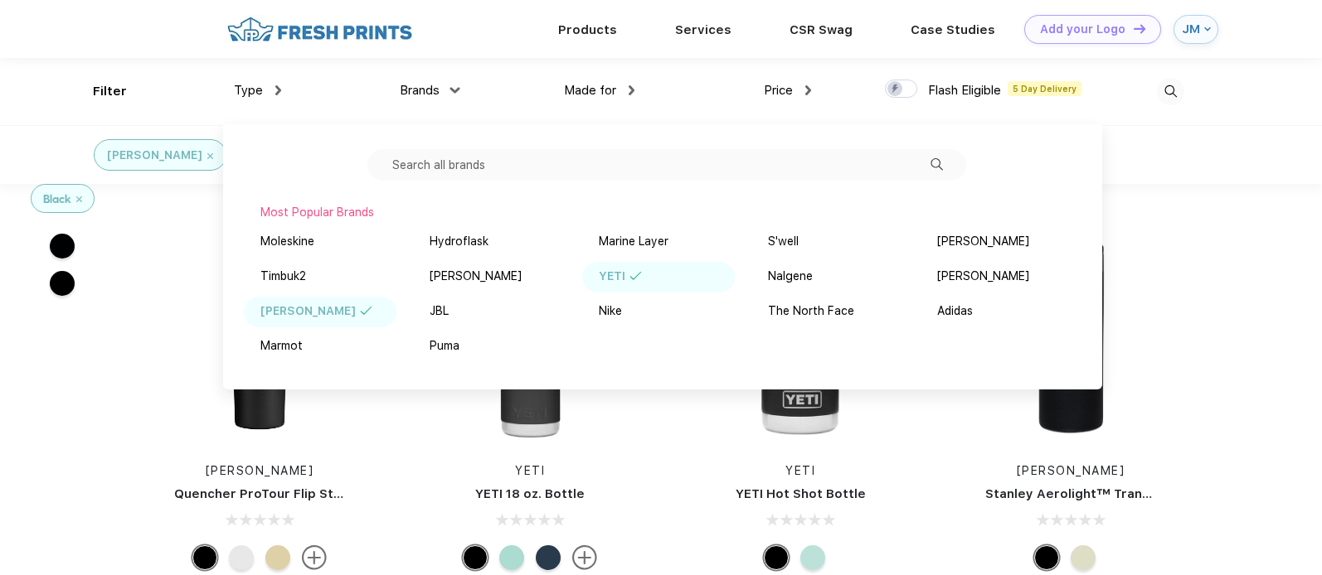
click at [373, 444] on div at bounding box center [259, 336] width 245 height 221
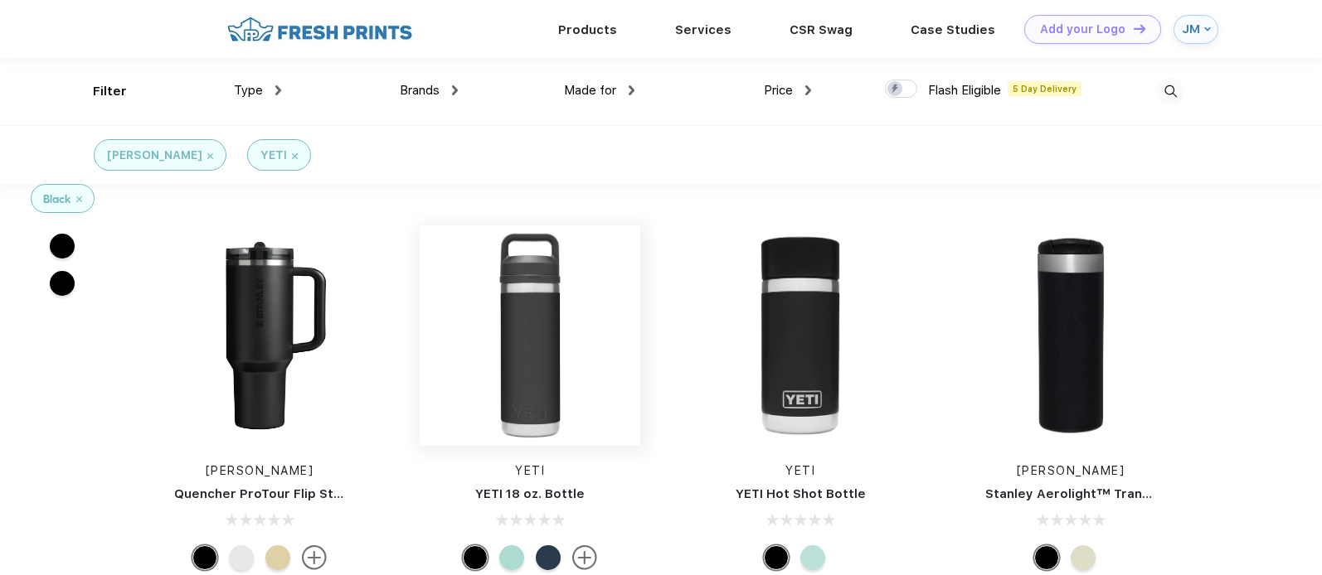
click at [546, 351] on img at bounding box center [530, 336] width 221 height 221
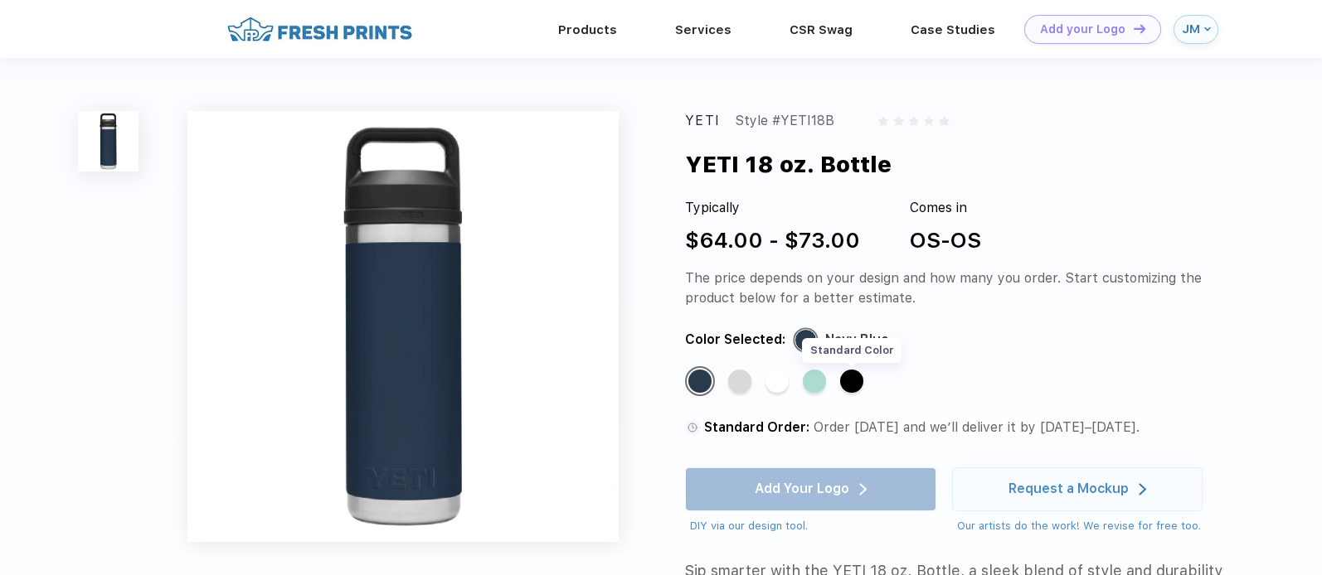
click at [853, 385] on div "Standard Color" at bounding box center [851, 381] width 23 height 23
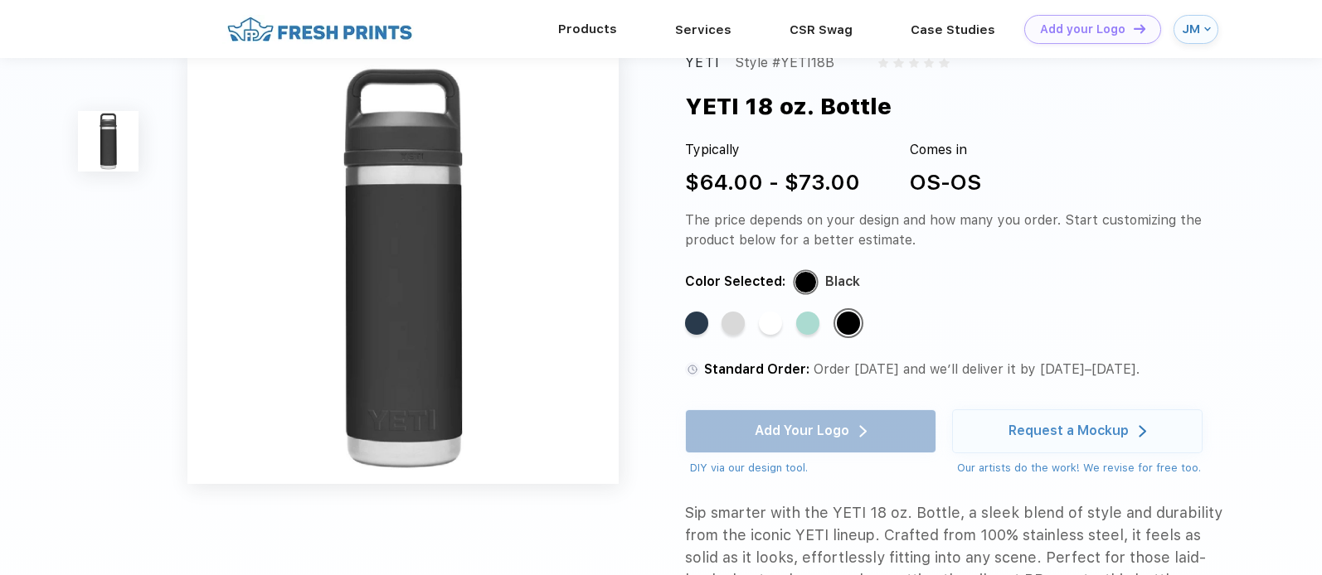
scroll to position [2, 0]
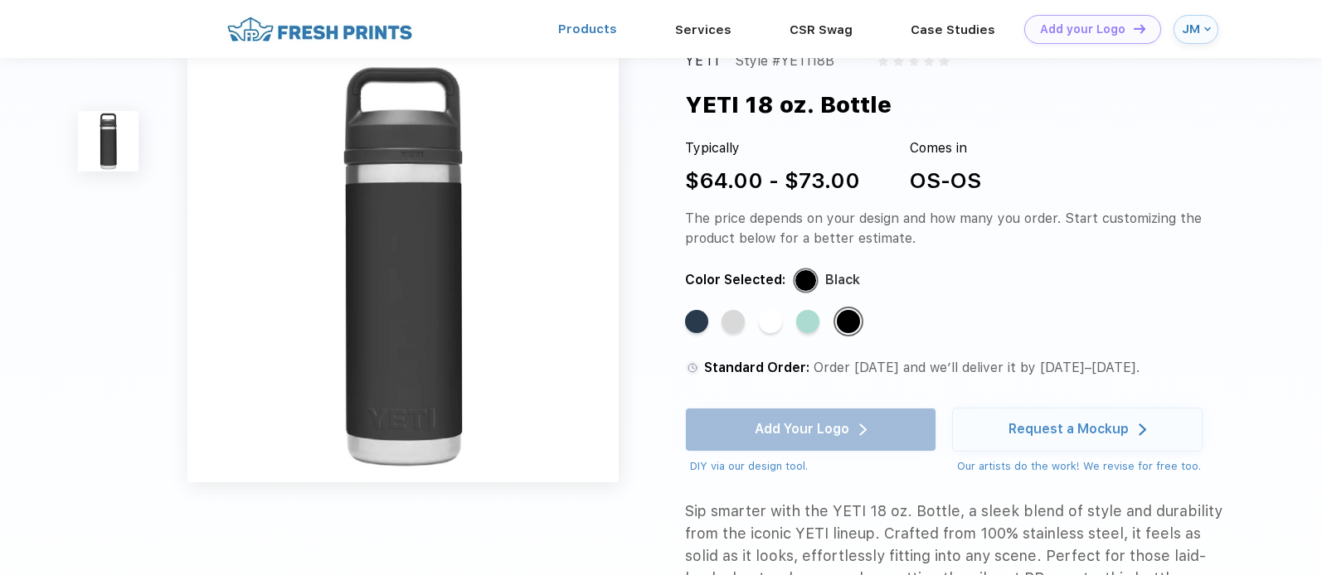
click at [580, 32] on link "Products" at bounding box center [587, 29] width 59 height 15
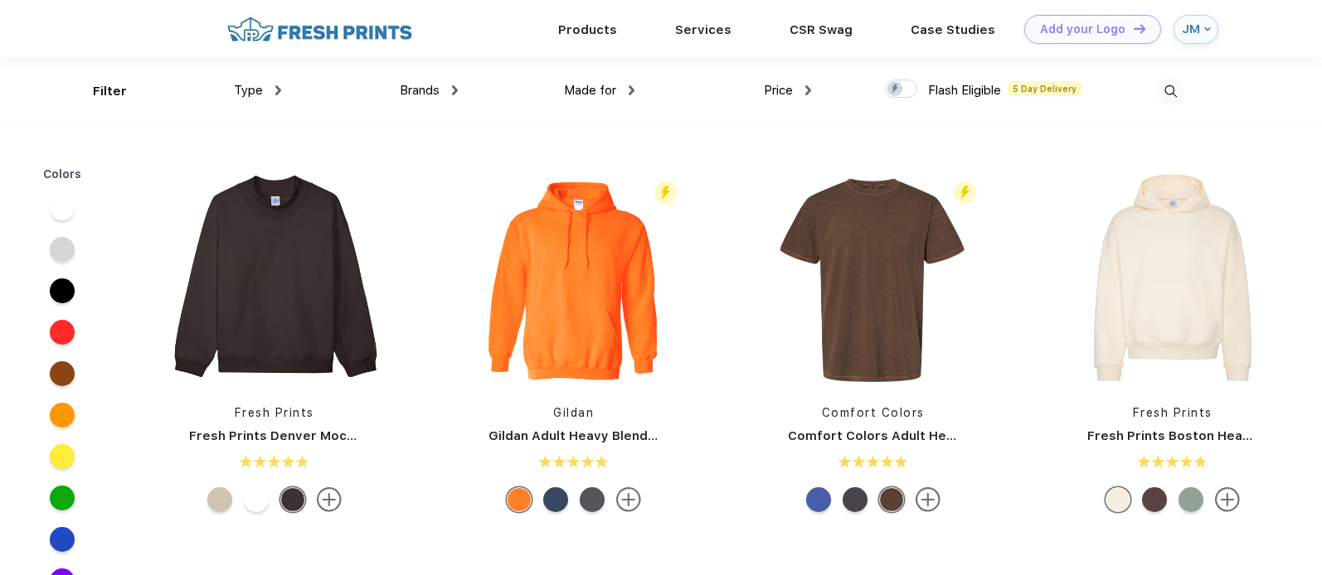
scroll to position [1, 0]
click at [1192, 26] on div "JM" at bounding box center [1191, 29] width 18 height 14
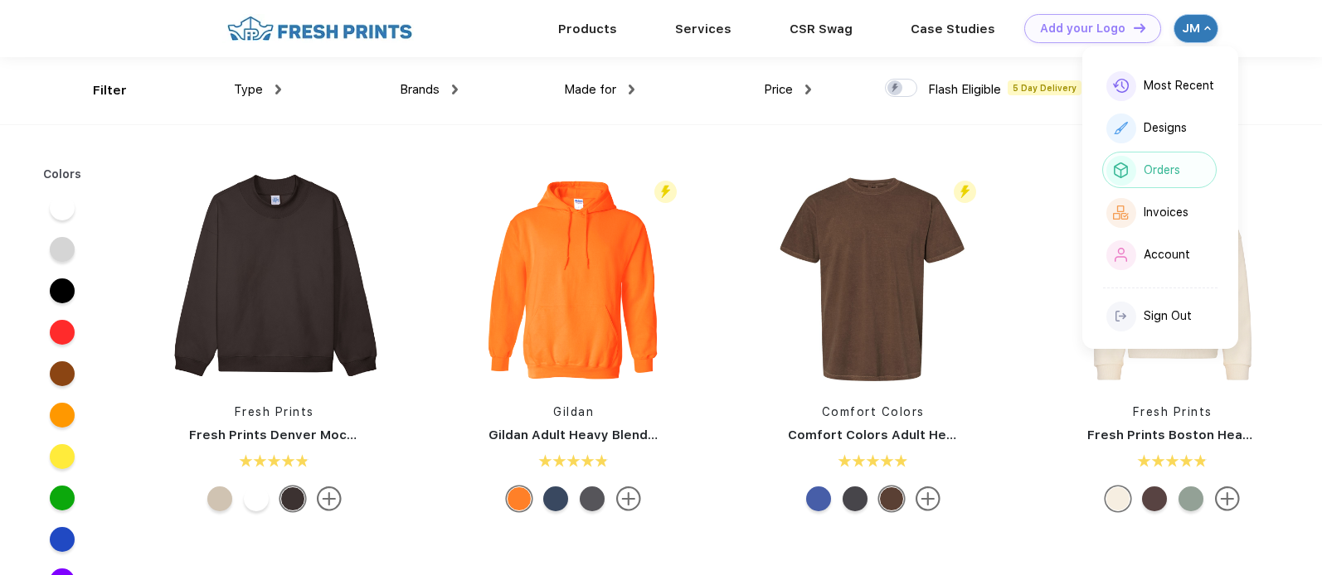
click at [1169, 168] on div "Orders" at bounding box center [1161, 170] width 36 height 14
